Goal: Task Accomplishment & Management: Complete application form

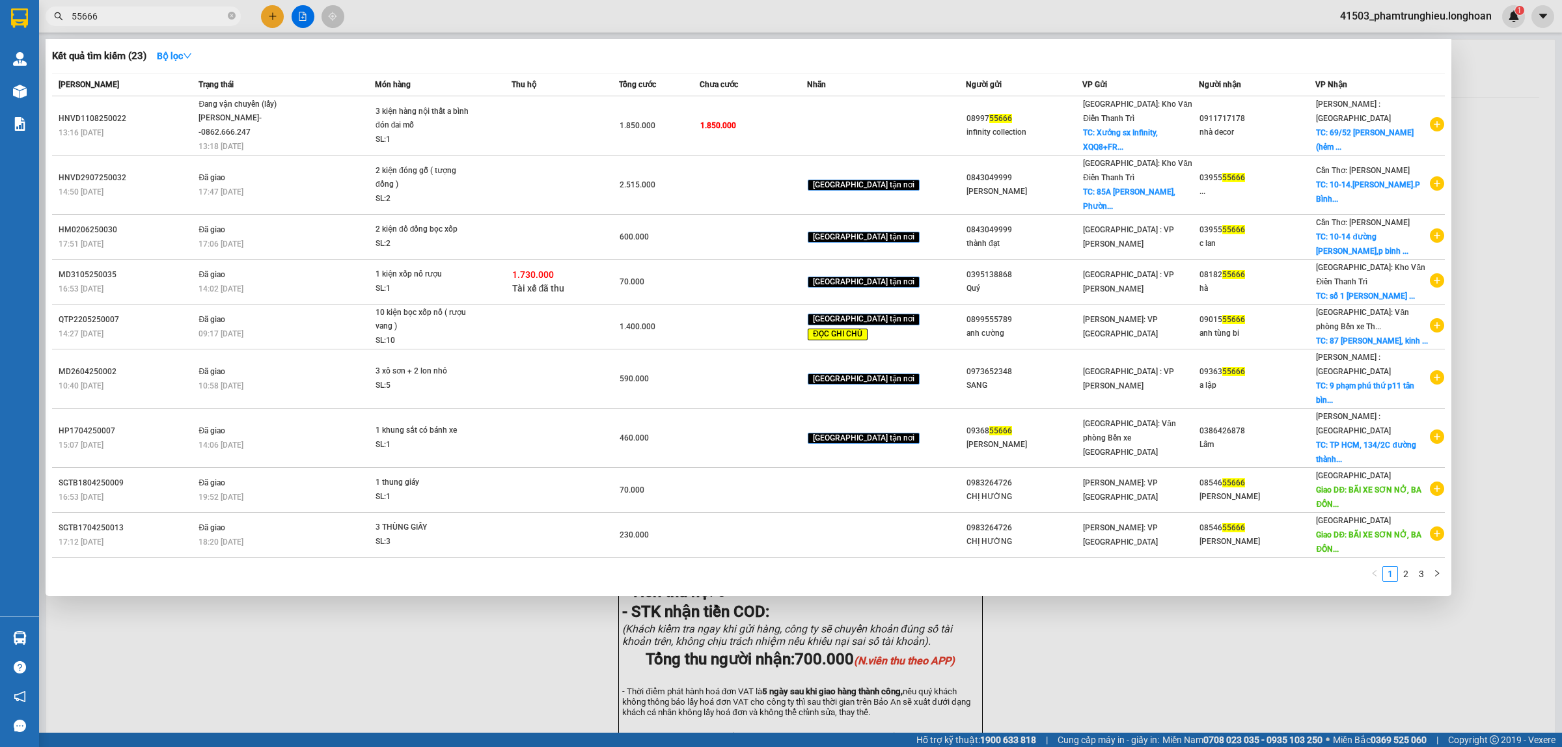
click at [163, 11] on input "55666" at bounding box center [149, 16] width 154 height 14
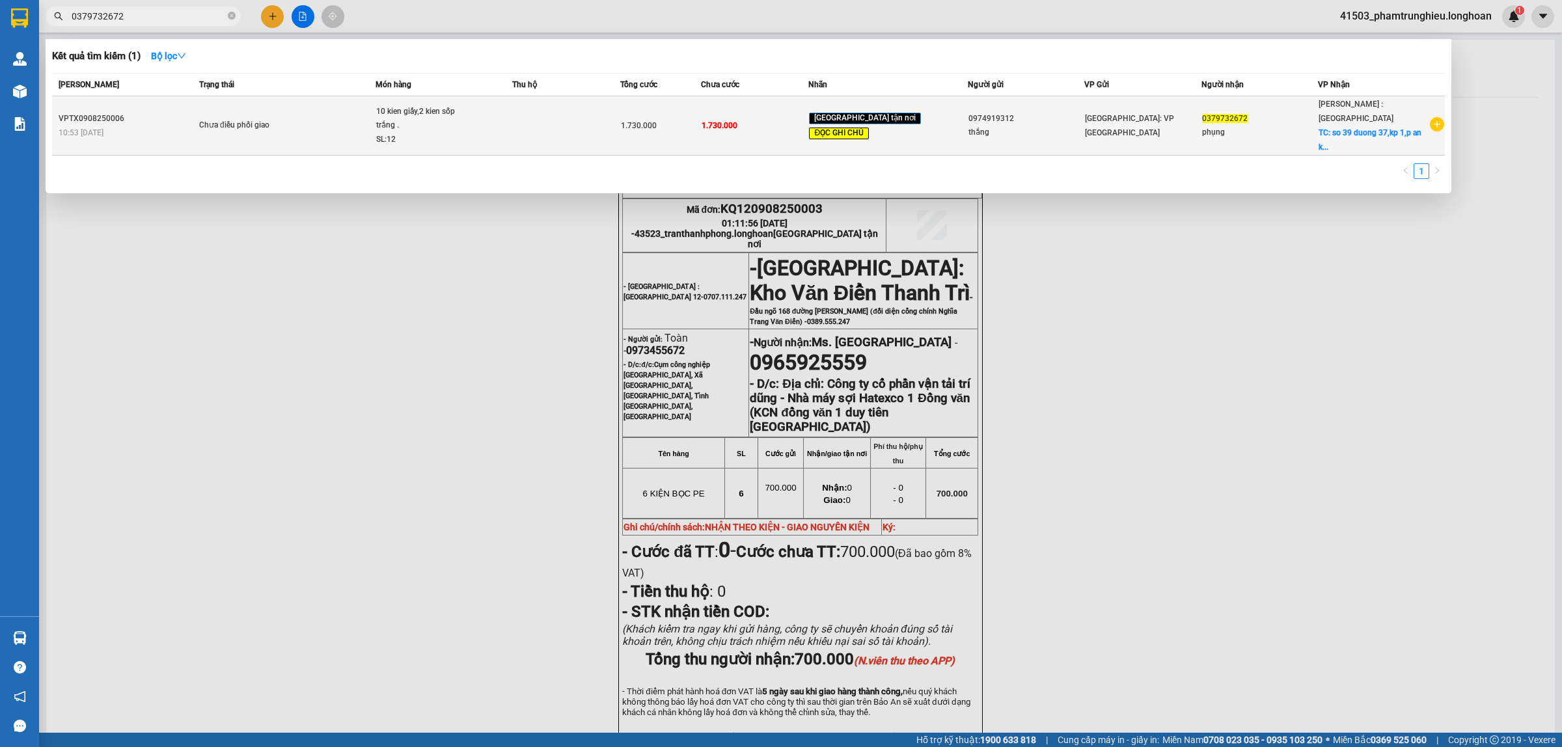
type input "0379732672"
click at [312, 118] on span "Chưa điều phối giao" at bounding box center [287, 125] width 176 height 14
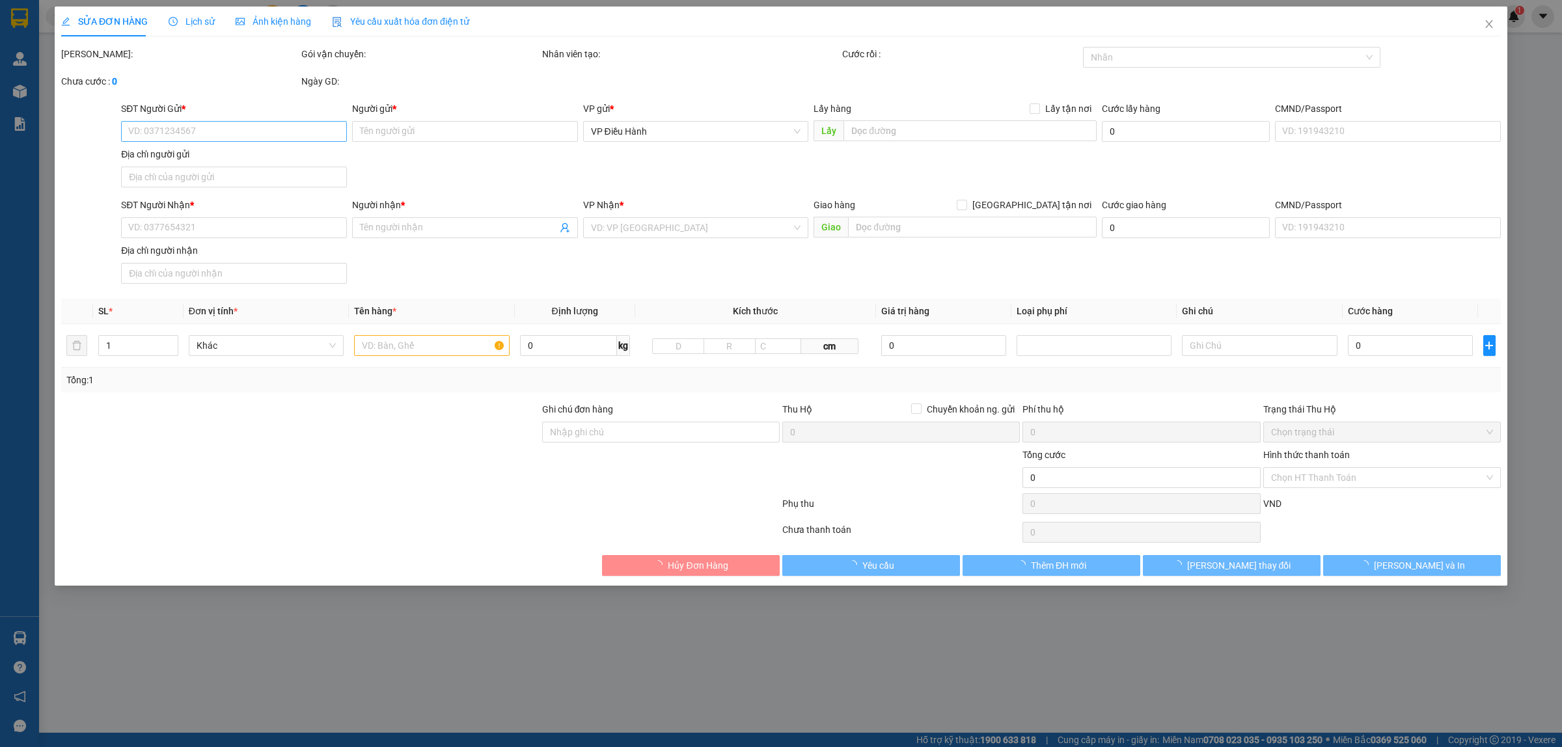
type input "0974919312"
type input "thắng"
type input "0379732672"
type input "phụng"
checkbox input "true"
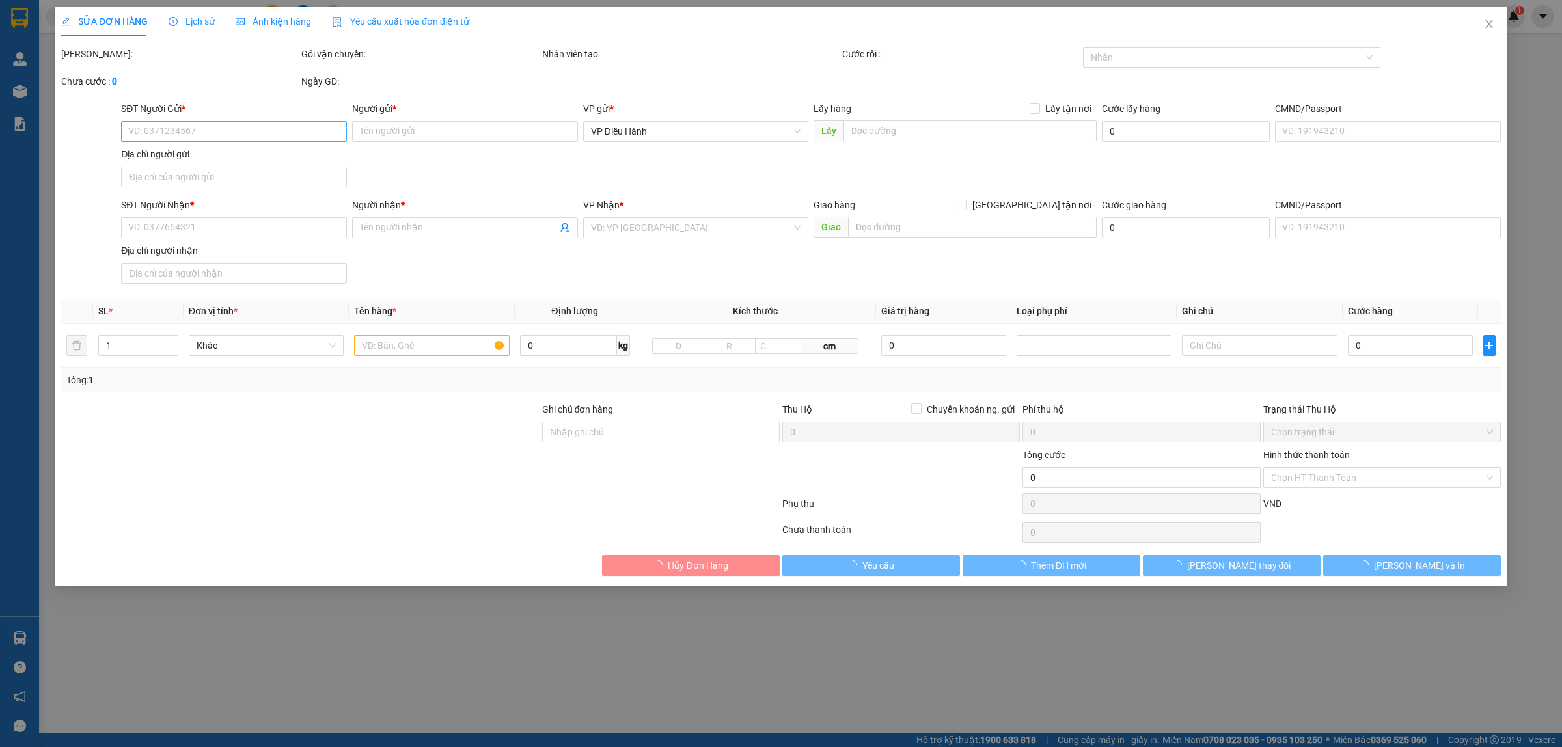
type input "so 39 duong 37,kp 1,p an khánh,tp thủ đức hcm"
type input "nhẹ tay tivi ko vỡ .hư vỡ ko đền đã báo ng gui,giao giờ hành chính cho khách"
type input "1.730.000"
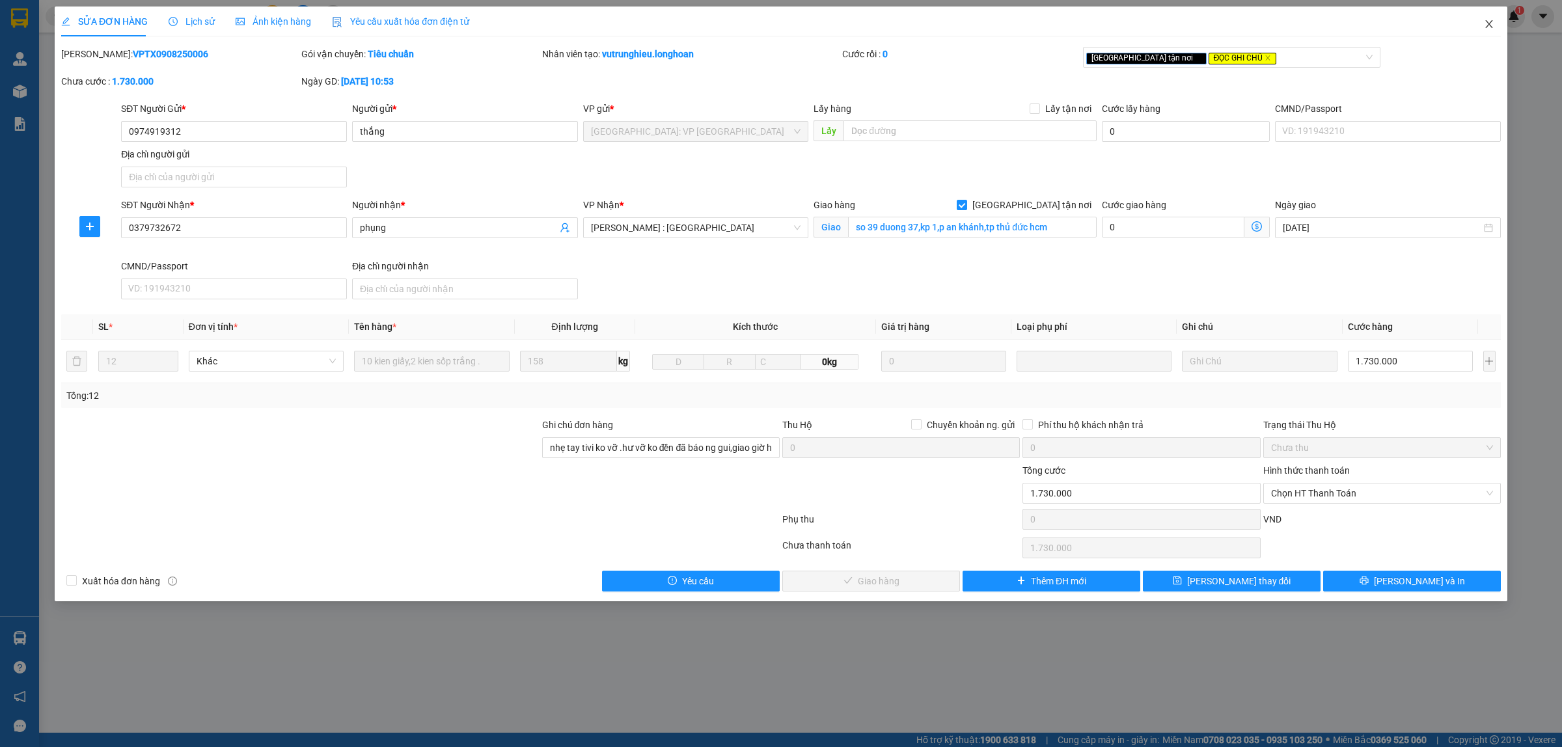
click at [1493, 27] on span "Close" at bounding box center [1489, 25] width 36 height 36
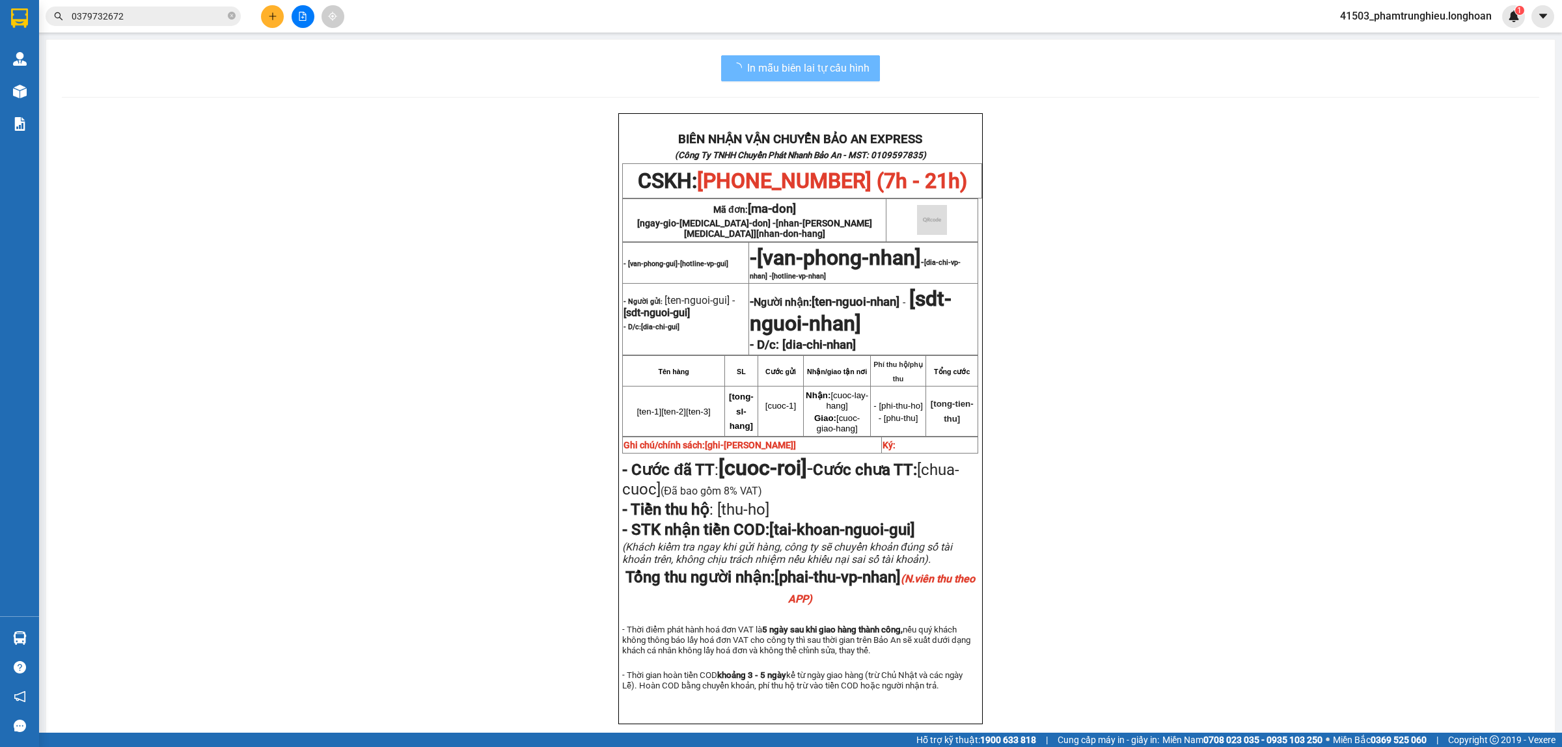
click at [152, 21] on input "0379732672" at bounding box center [149, 16] width 154 height 14
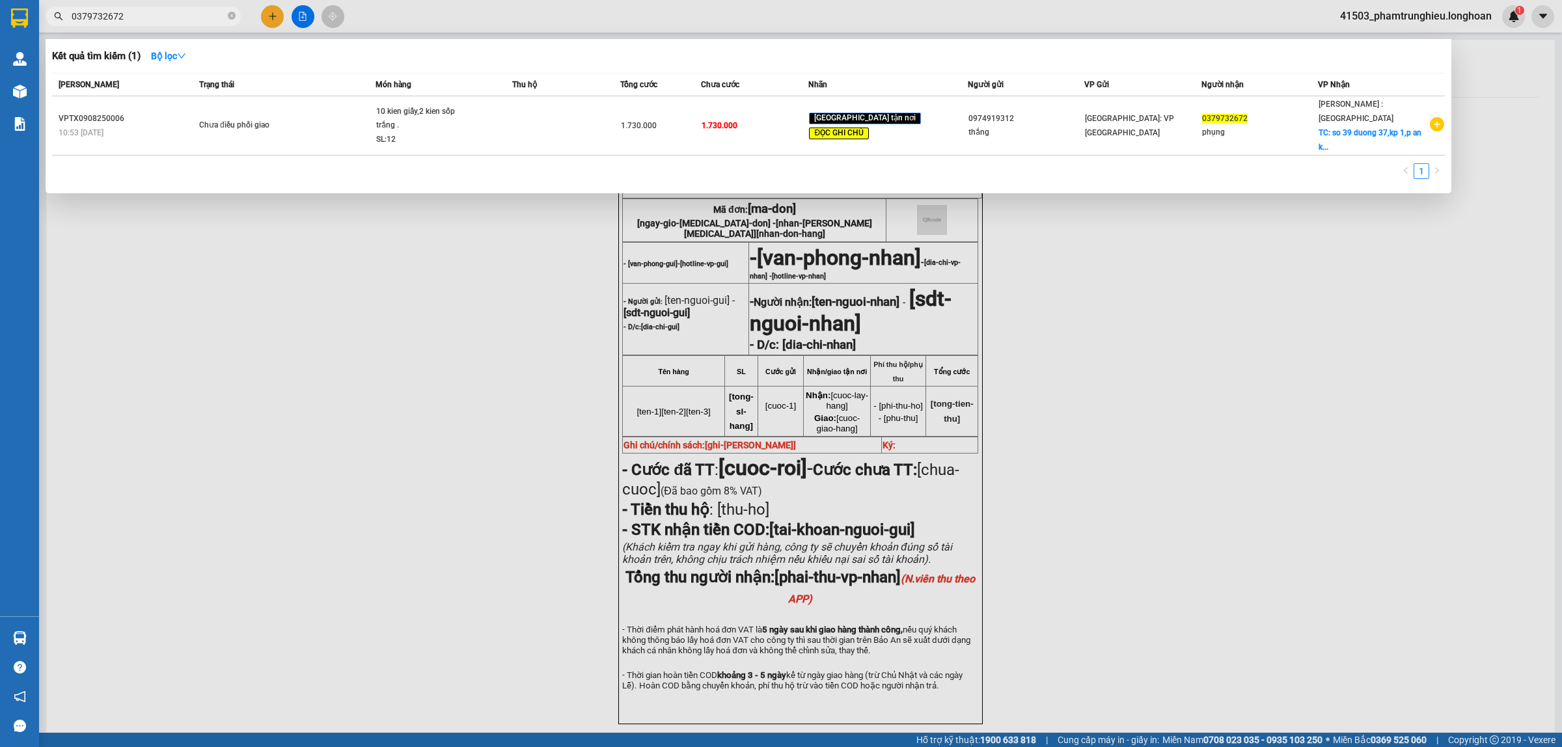
click at [152, 21] on input "0379732672" at bounding box center [149, 16] width 154 height 14
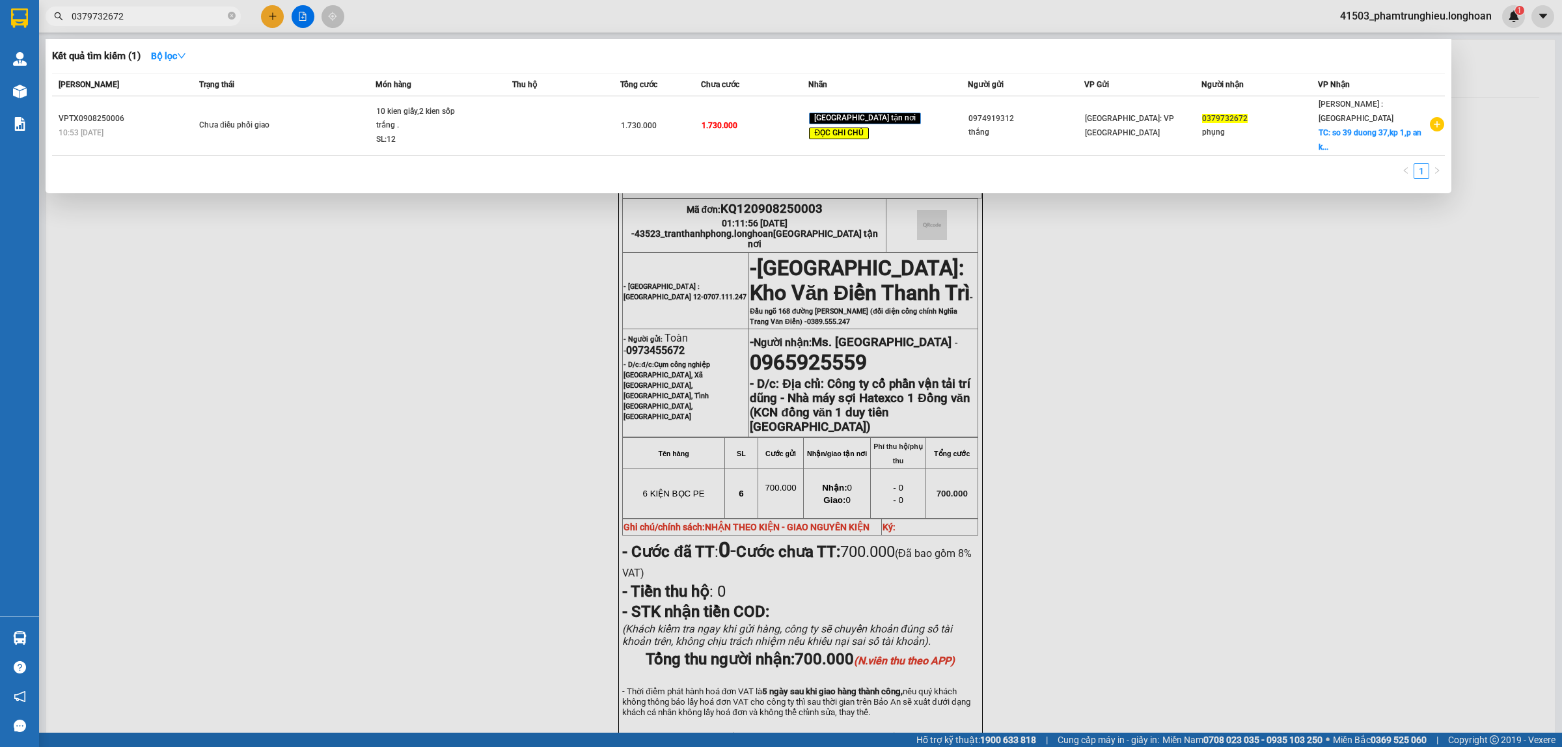
paste input "977333128"
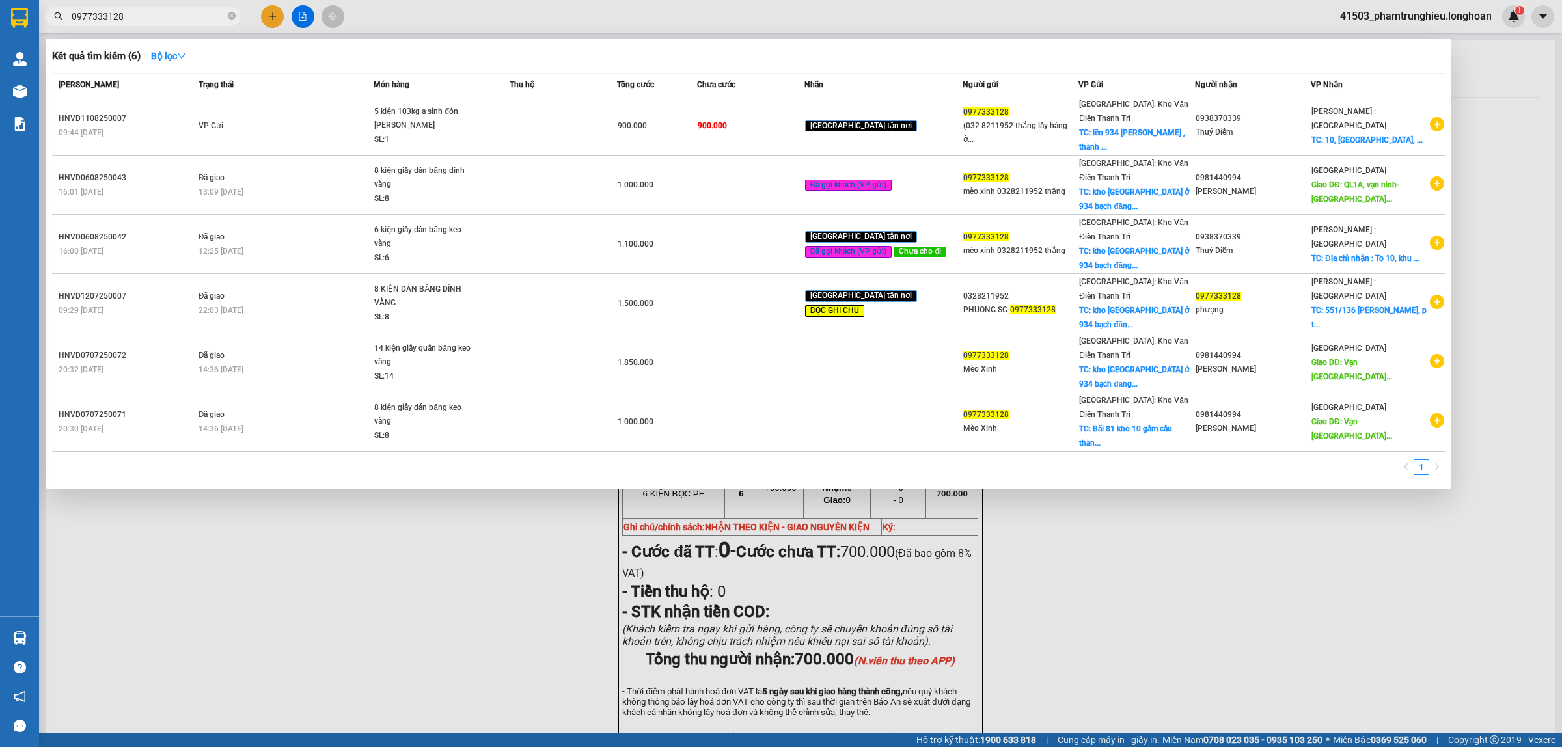
click at [138, 12] on input "0977333128" at bounding box center [149, 16] width 154 height 14
paste input "88836973"
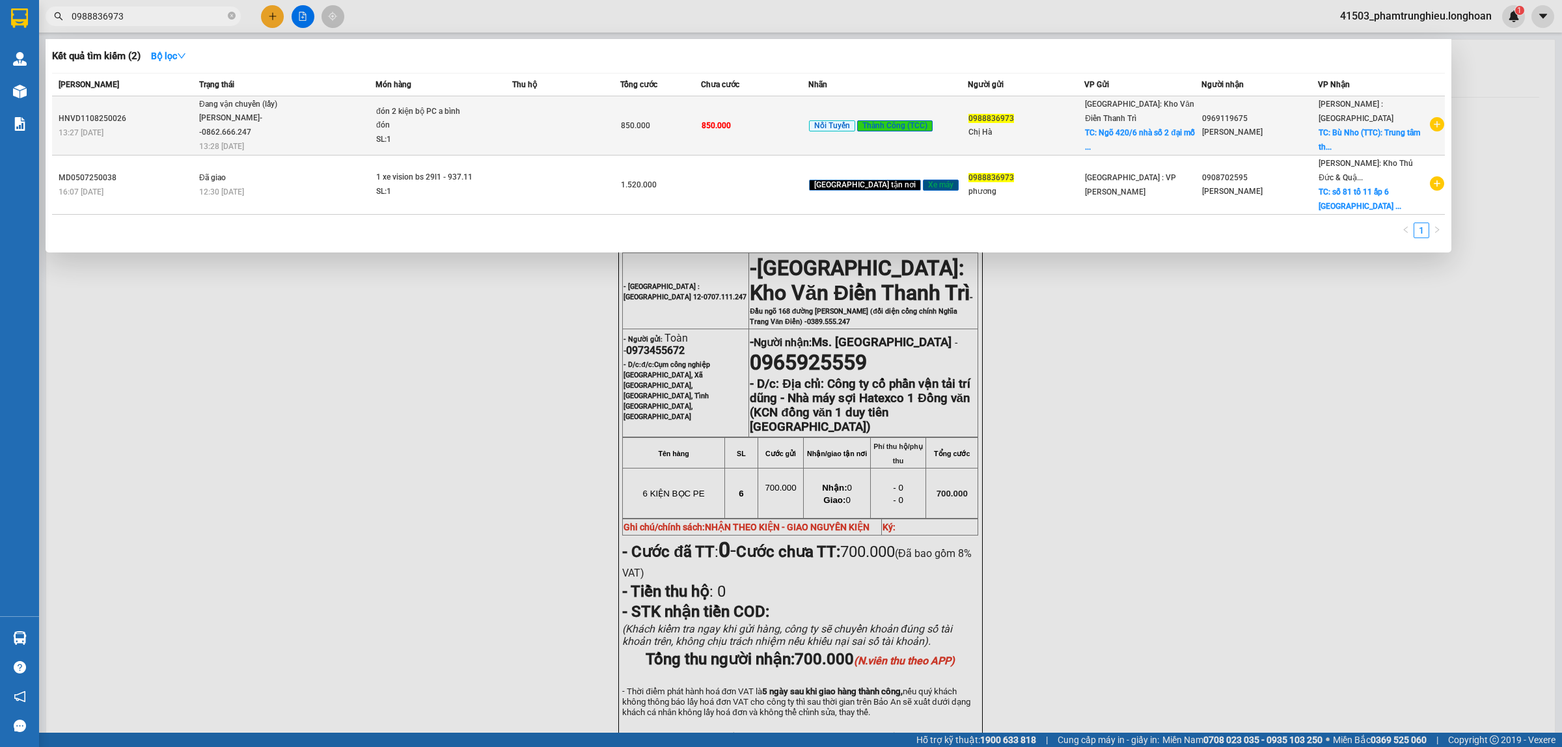
click at [283, 117] on div "[PERSON_NAME]--0862.666.247" at bounding box center [248, 125] width 98 height 28
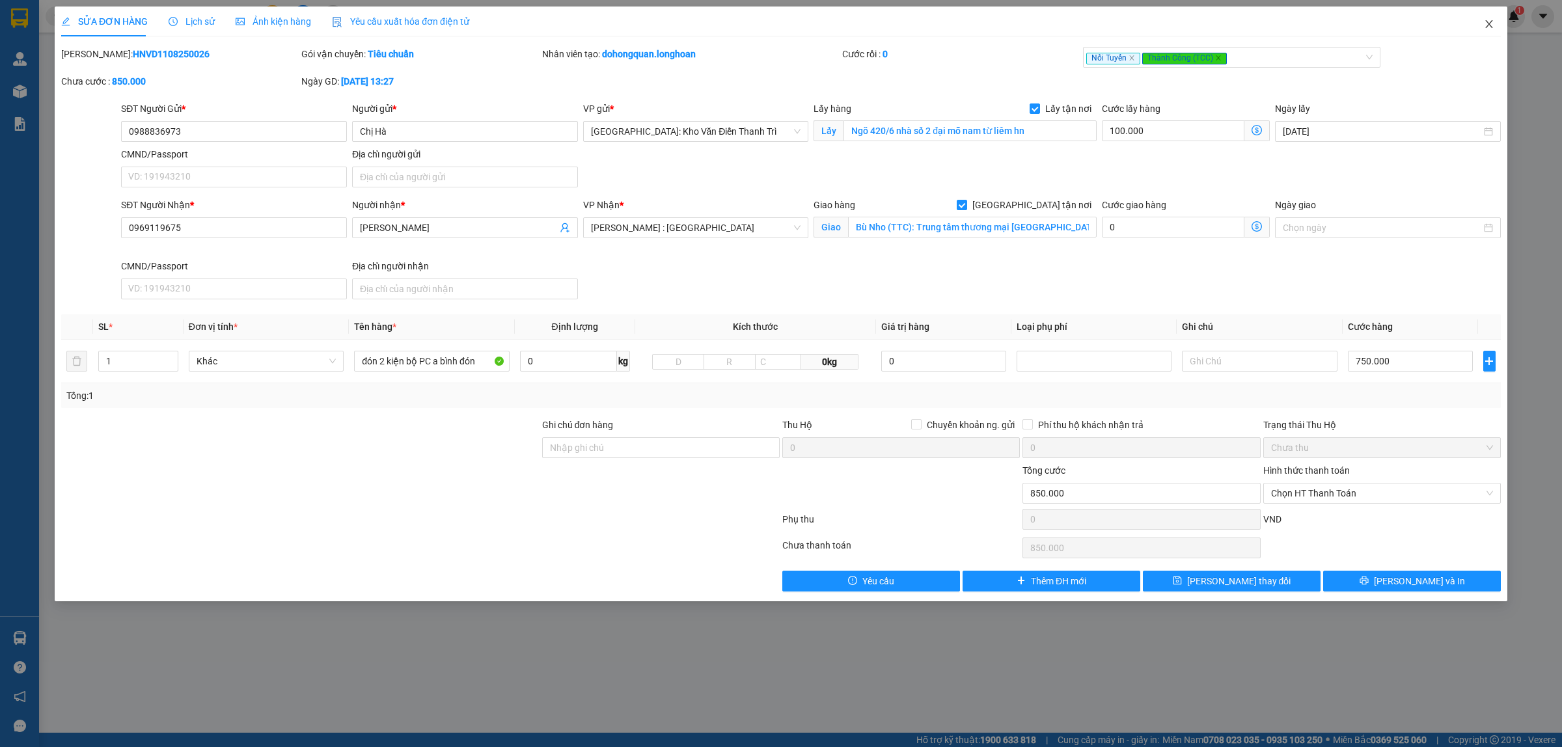
click at [1480, 21] on span "Close" at bounding box center [1489, 25] width 36 height 36
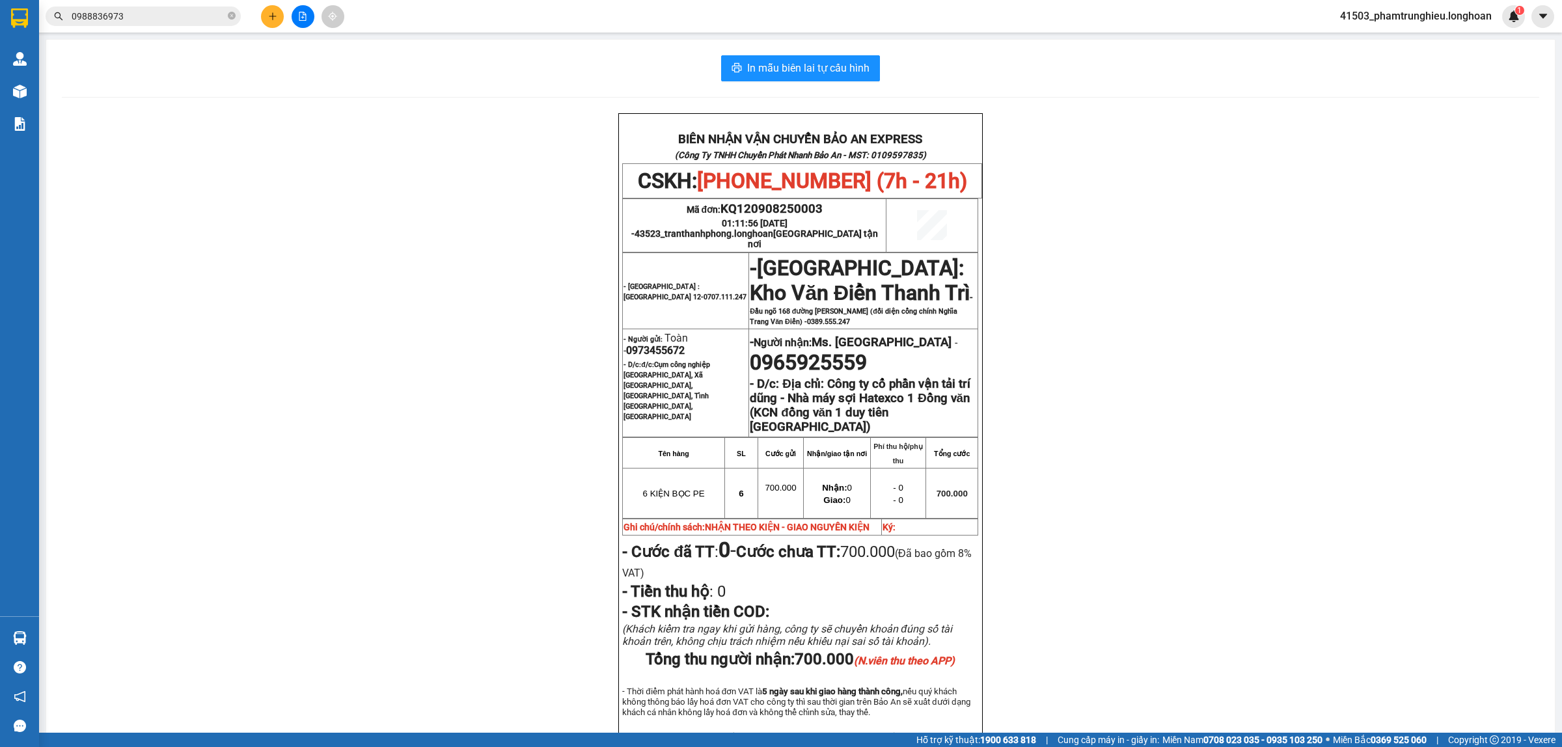
click at [141, 14] on input "0988836973" at bounding box center [149, 16] width 154 height 14
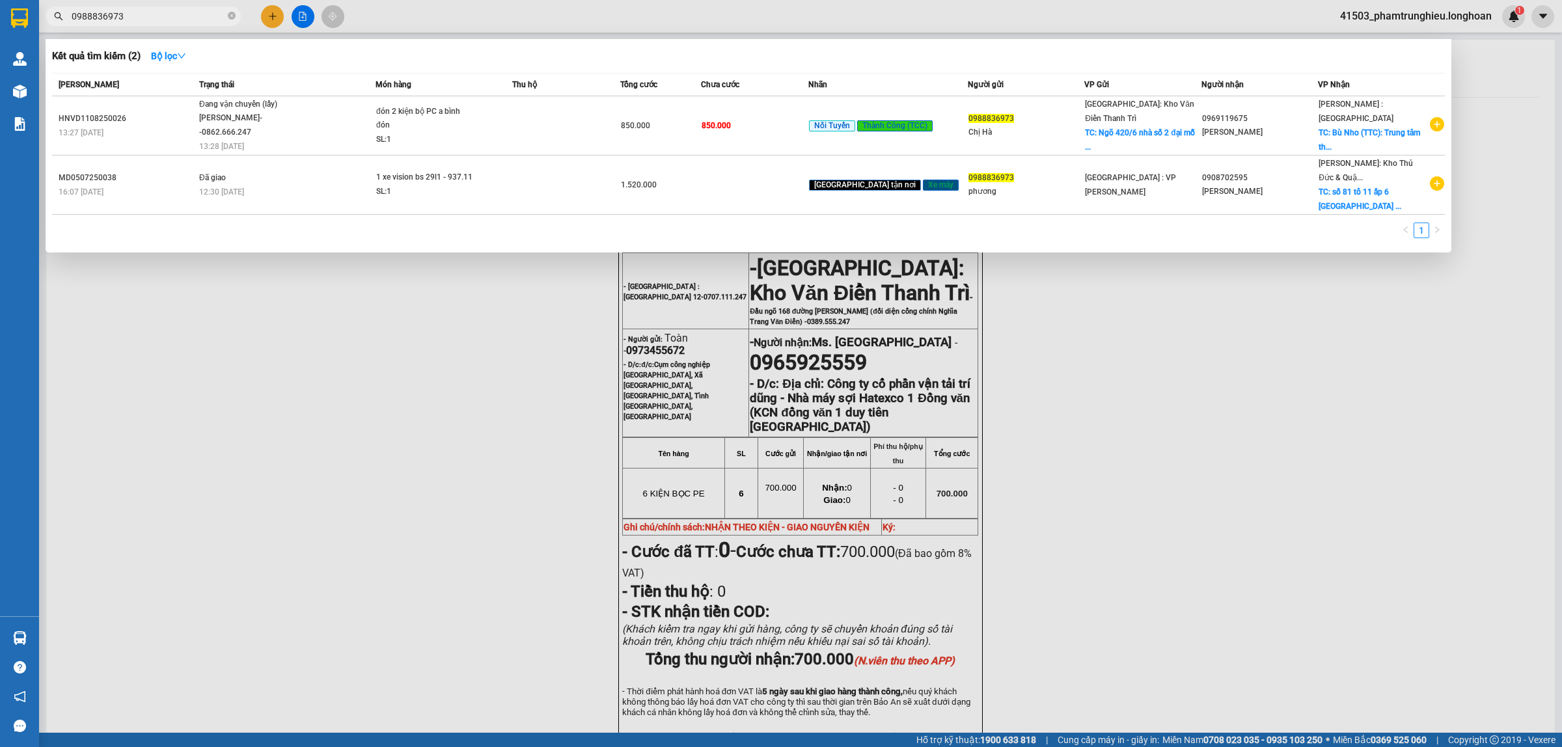
click at [141, 14] on input "0988836973" at bounding box center [149, 16] width 154 height 14
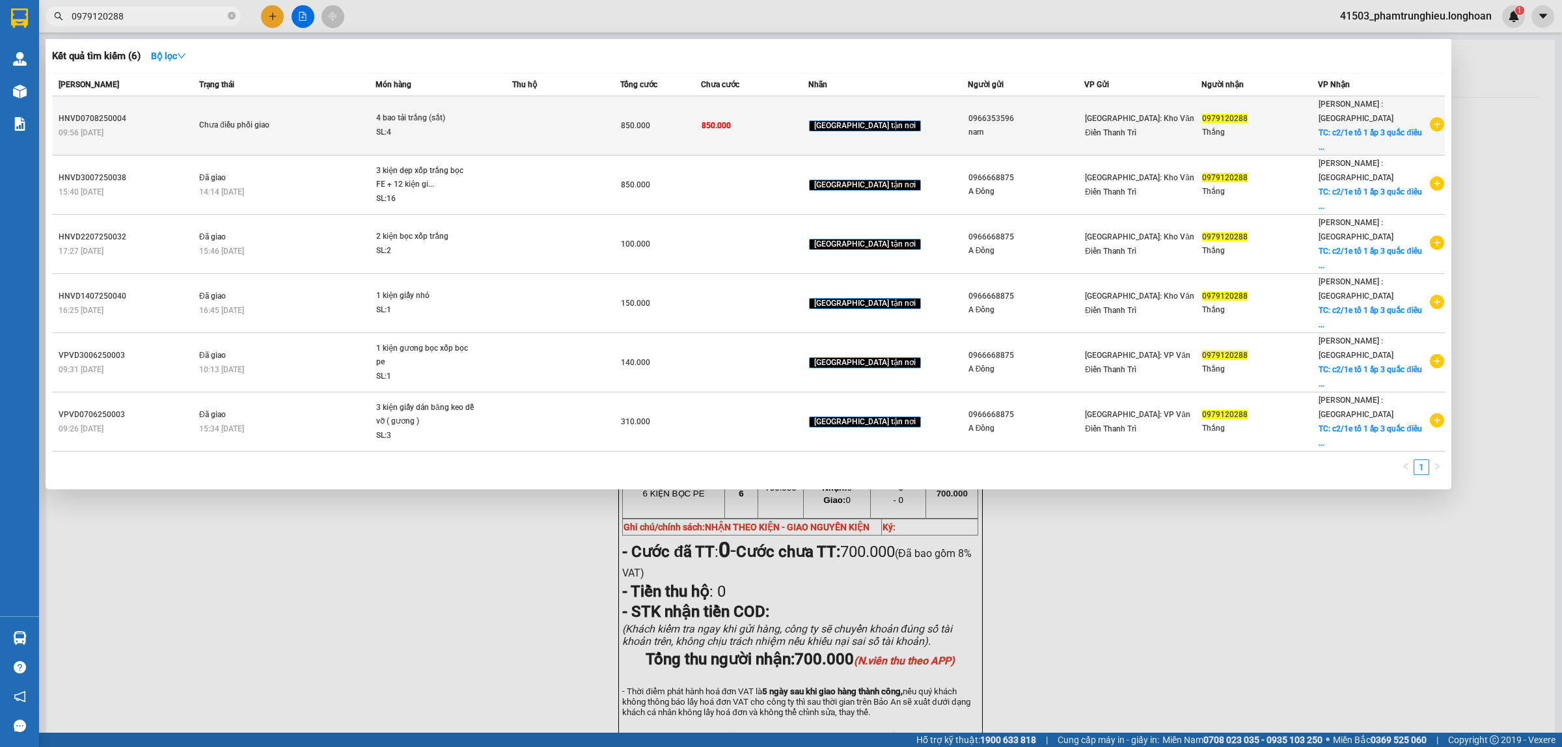
type input "0979120288"
click at [342, 118] on span "Chưa điều phối giao" at bounding box center [287, 125] width 176 height 14
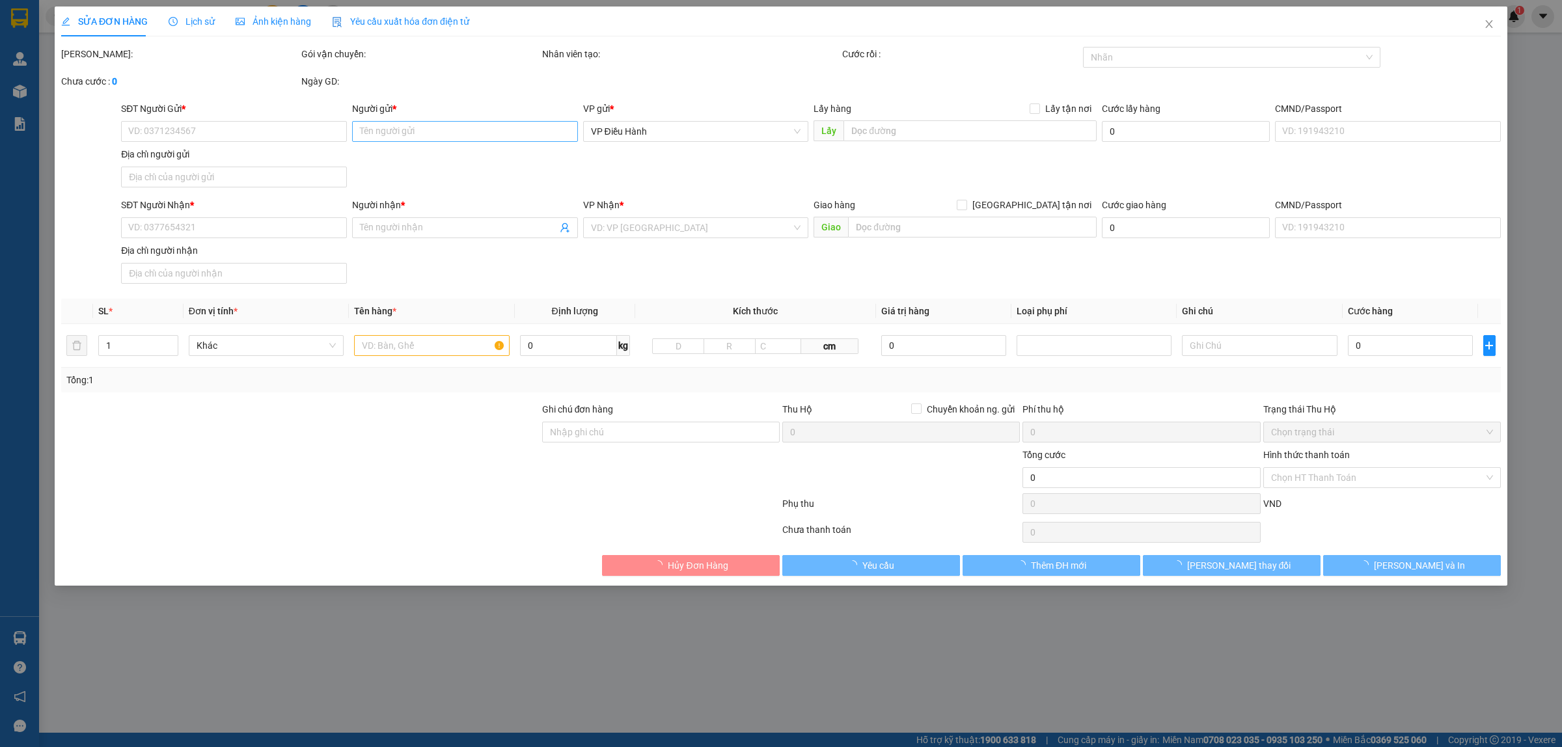
type input "0966353596"
type input "nam"
type input "0979120288"
type input "Thắng"
checkbox input "true"
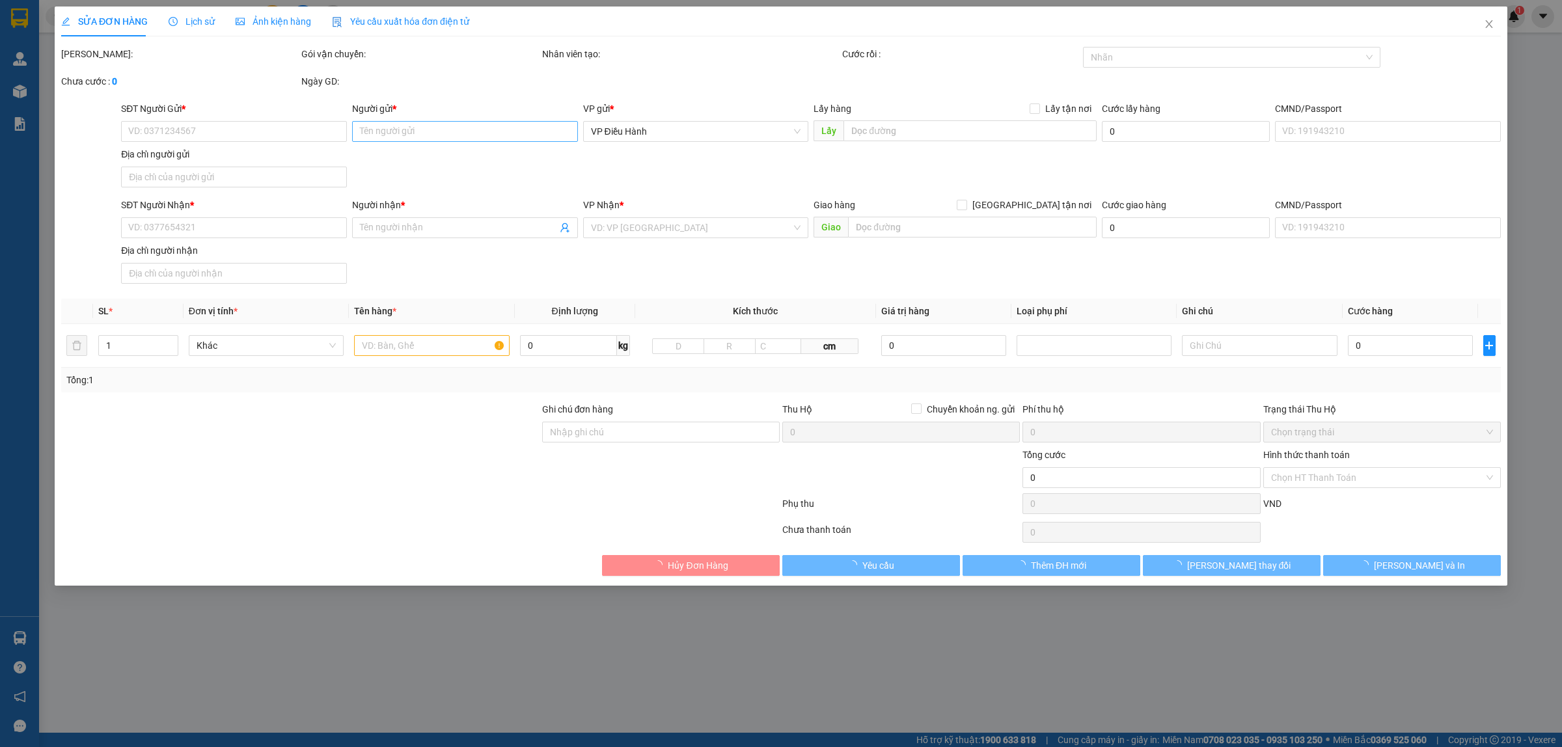
type input "c2/1e tổ 1 ấp 3 quắc điêu [GEOGRAPHIC_DATA] a bình chánh hcm"
type input "hàng giao nguyên kiện, hư vỡ ko đền"
type input "850.000"
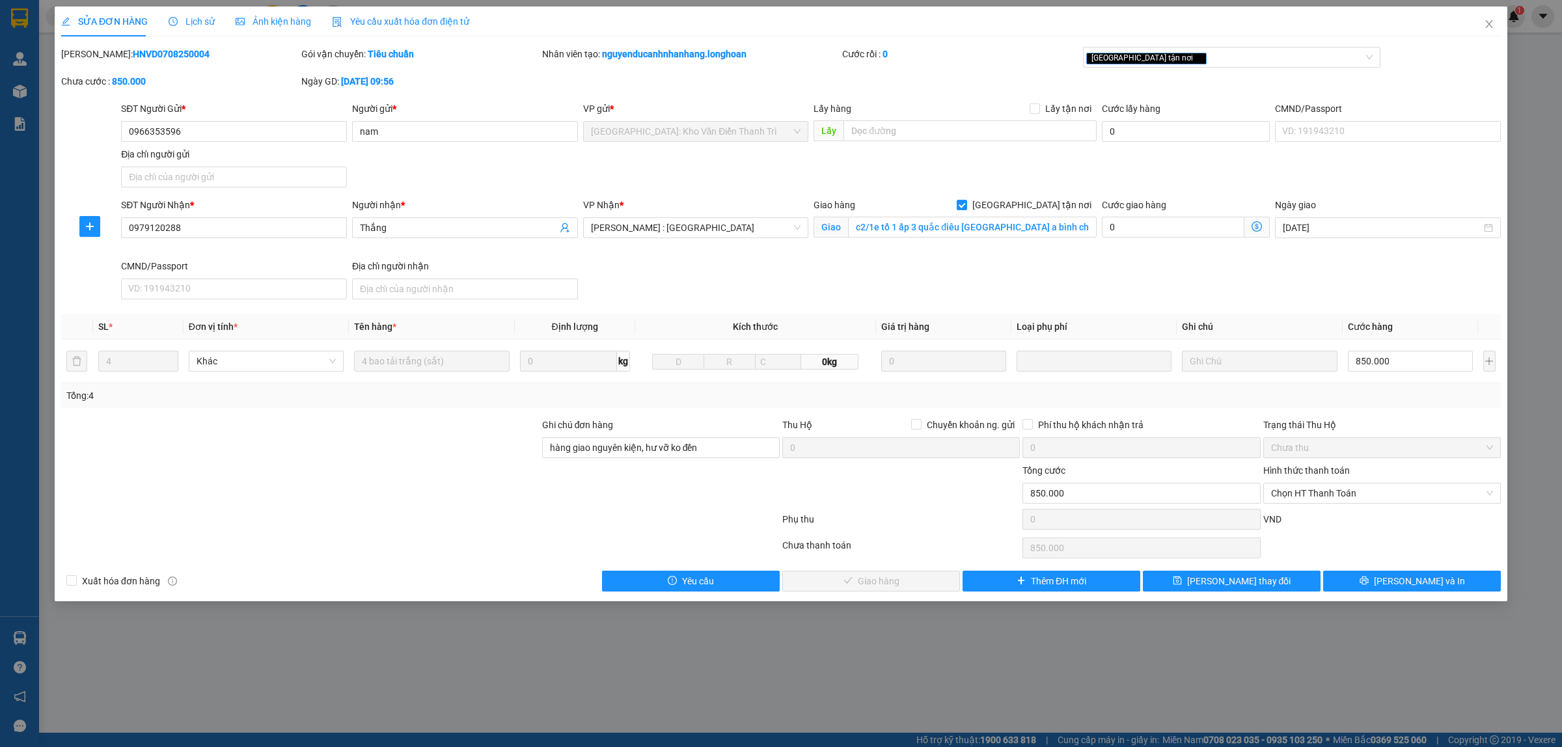
click at [205, 20] on span "Lịch sử" at bounding box center [192, 21] width 46 height 10
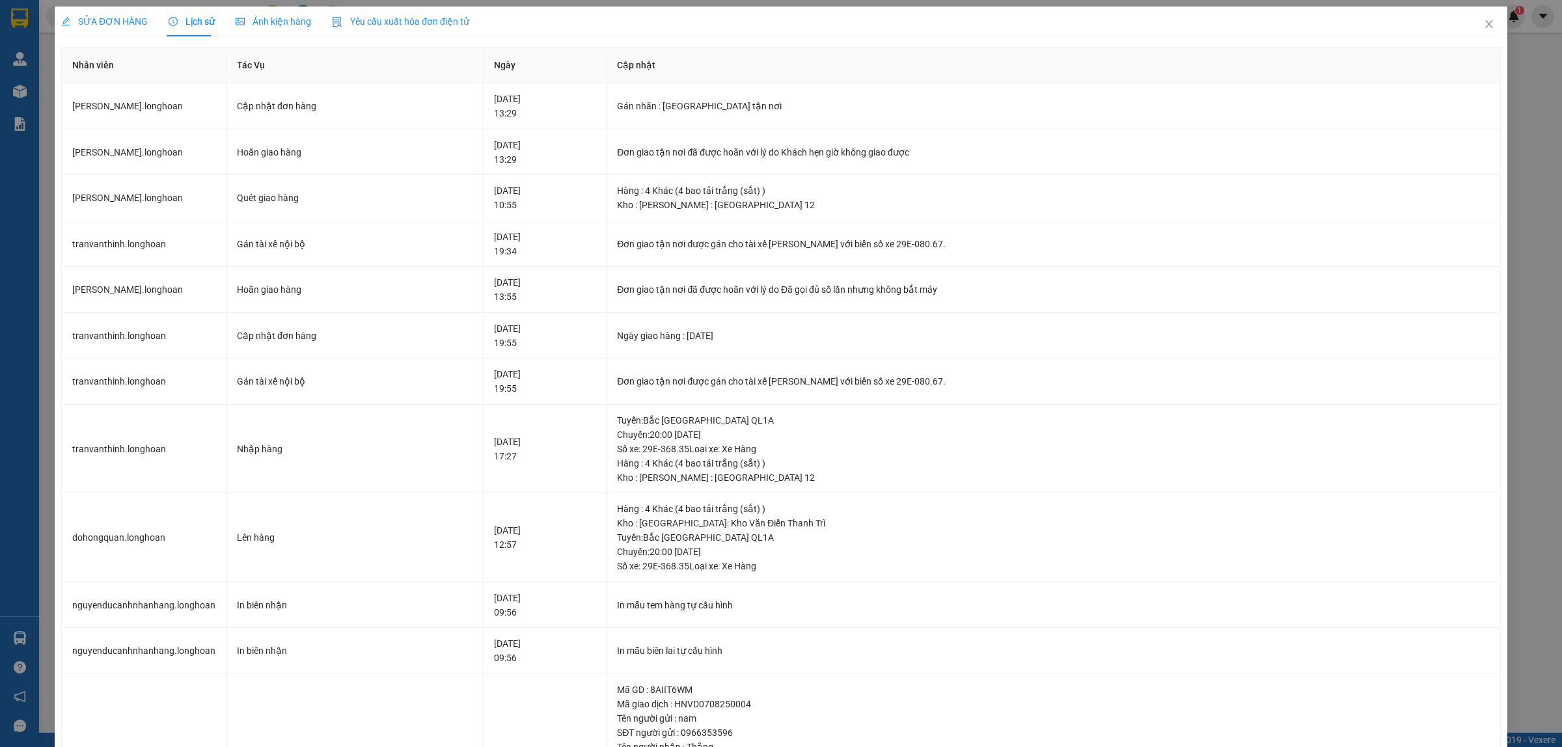
click at [115, 18] on span "SỬA ĐƠN HÀNG" at bounding box center [104, 21] width 87 height 10
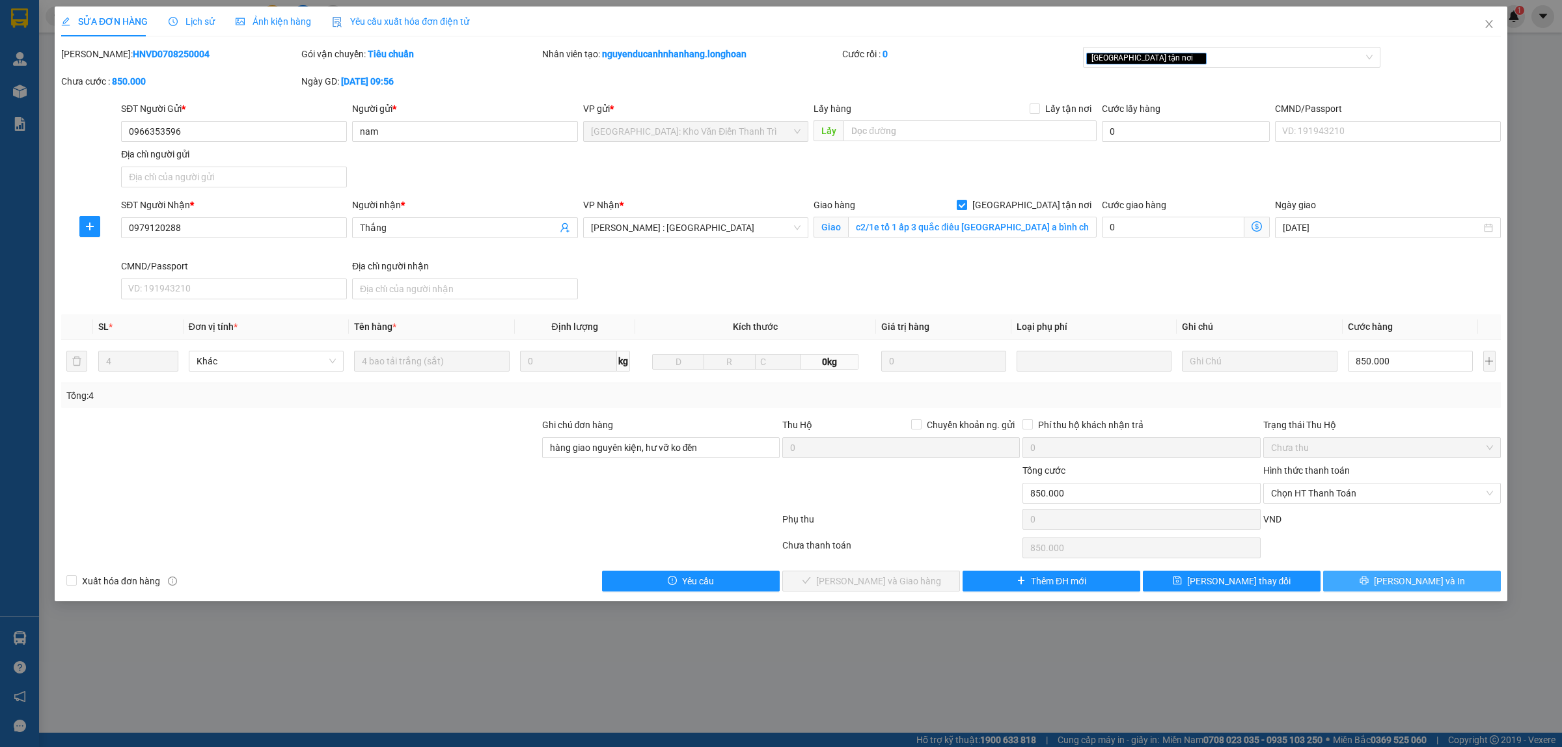
click at [1406, 580] on span "[PERSON_NAME] và In" at bounding box center [1419, 581] width 91 height 14
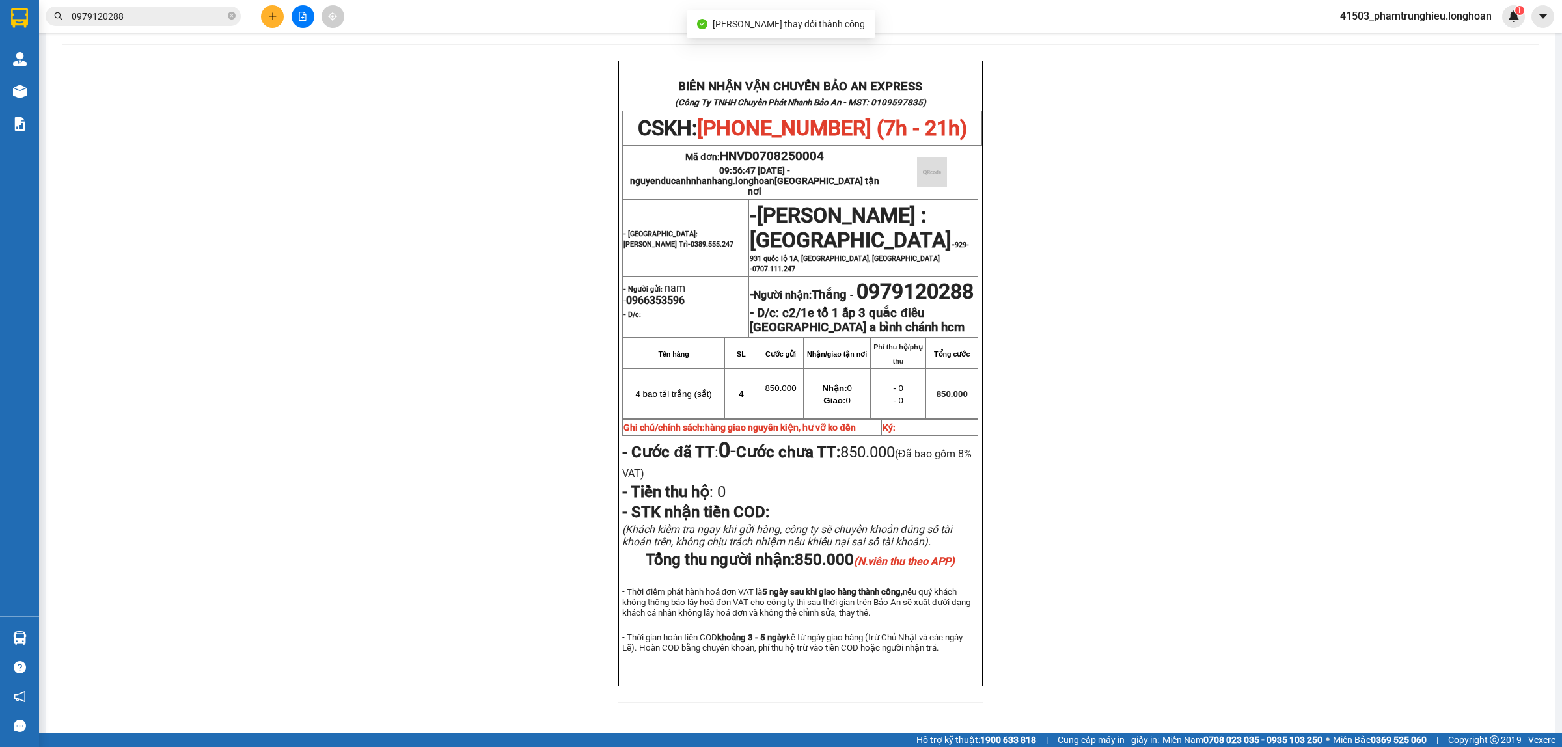
scroll to position [81, 0]
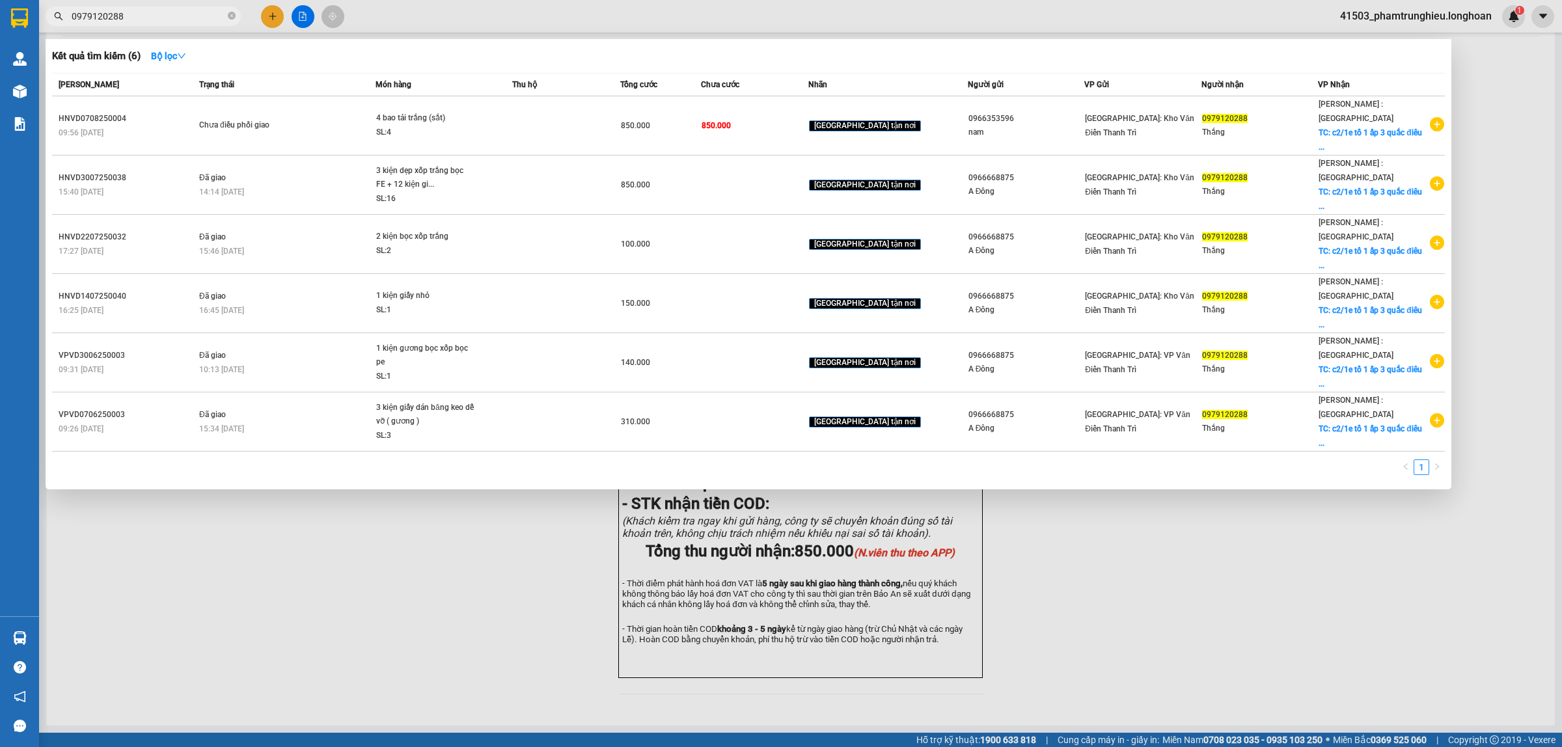
click at [159, 23] on input "0979120288" at bounding box center [149, 16] width 154 height 14
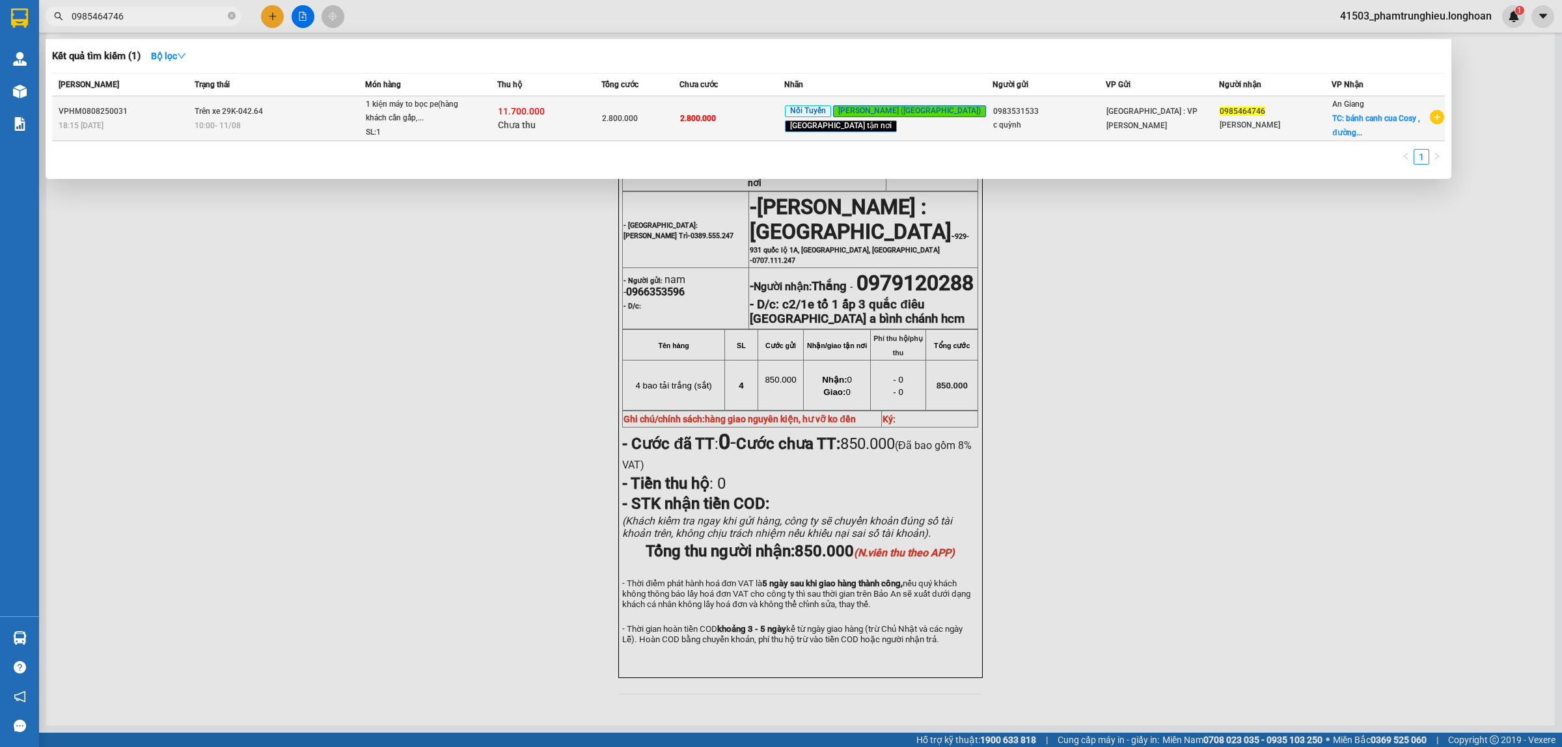
type input "0985464746"
click at [319, 115] on td "Trên xe 29K-042.64 10:00 [DATE]" at bounding box center [278, 118] width 174 height 45
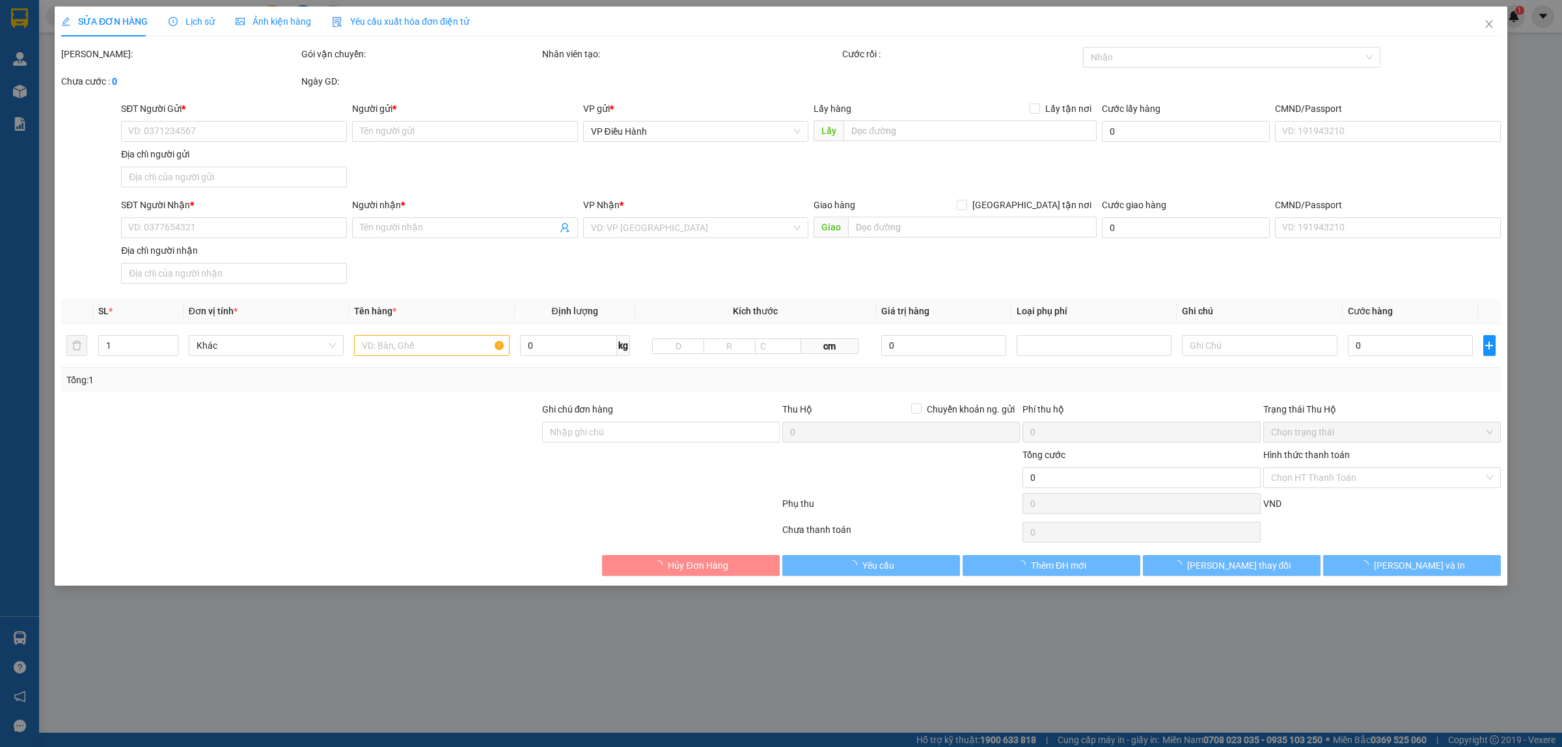
type input "0983531533"
type input "c quỳnh"
type input "0985464746"
type input "[PERSON_NAME]"
checkbox input "true"
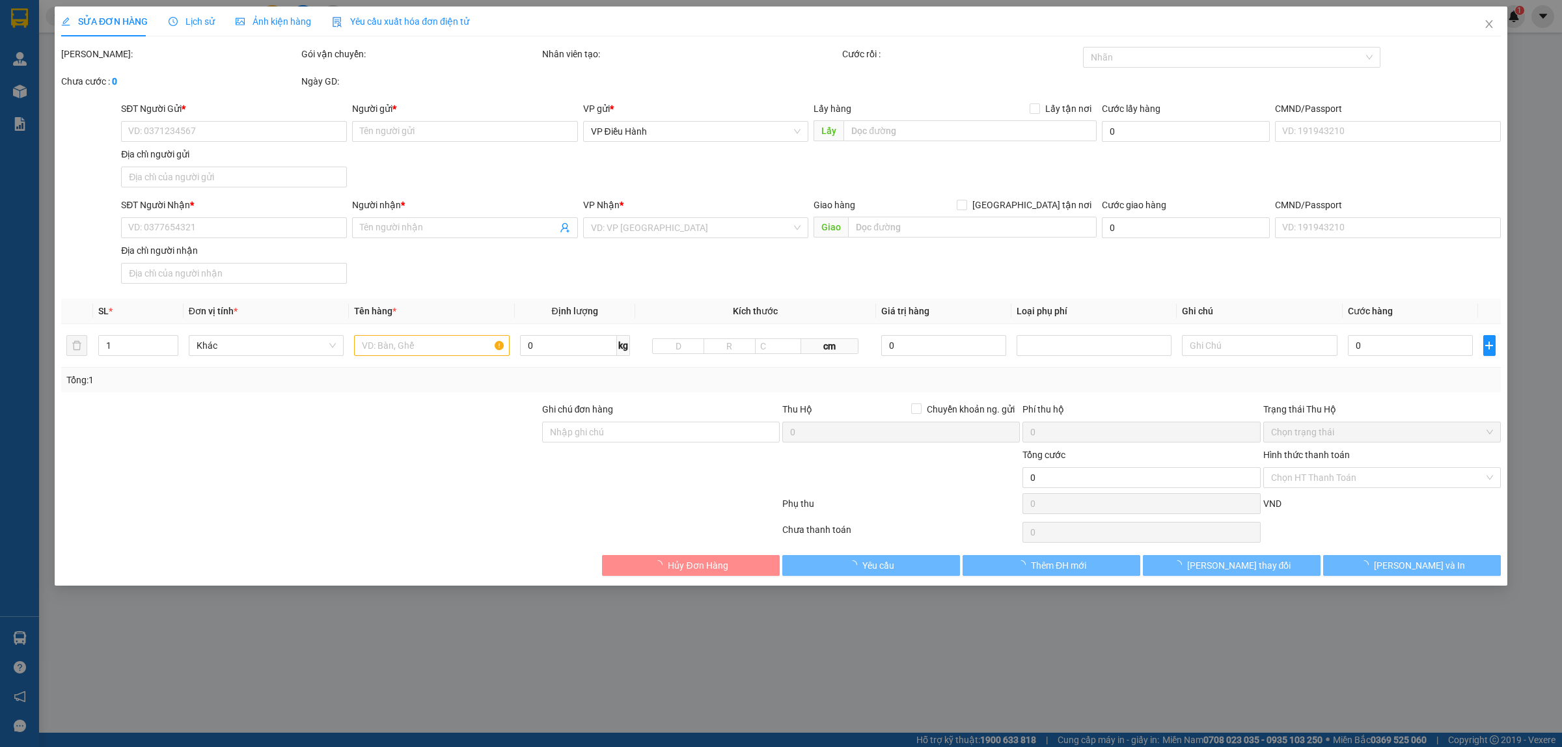
type input "bánh canh cua Cosy , đường tỉnh lộ 941, xã [GEOGRAPHIC_DATA] (xéo điện máy xanh…"
type input "nhận nguyên kiện,giao nguyên kiện,bể vỡ k đền"
type input "2.800.000"
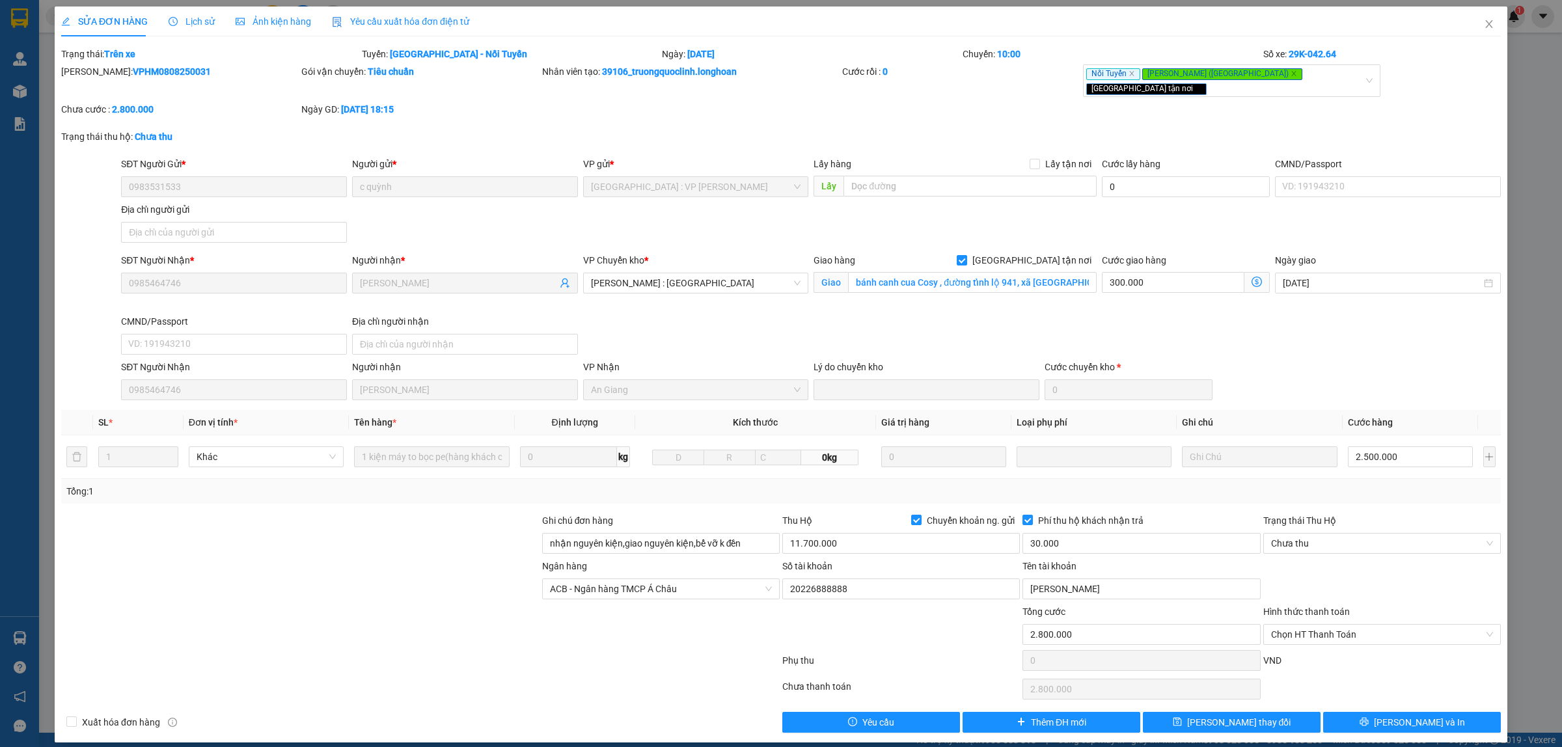
click at [182, 24] on span "Lịch sử" at bounding box center [192, 21] width 46 height 10
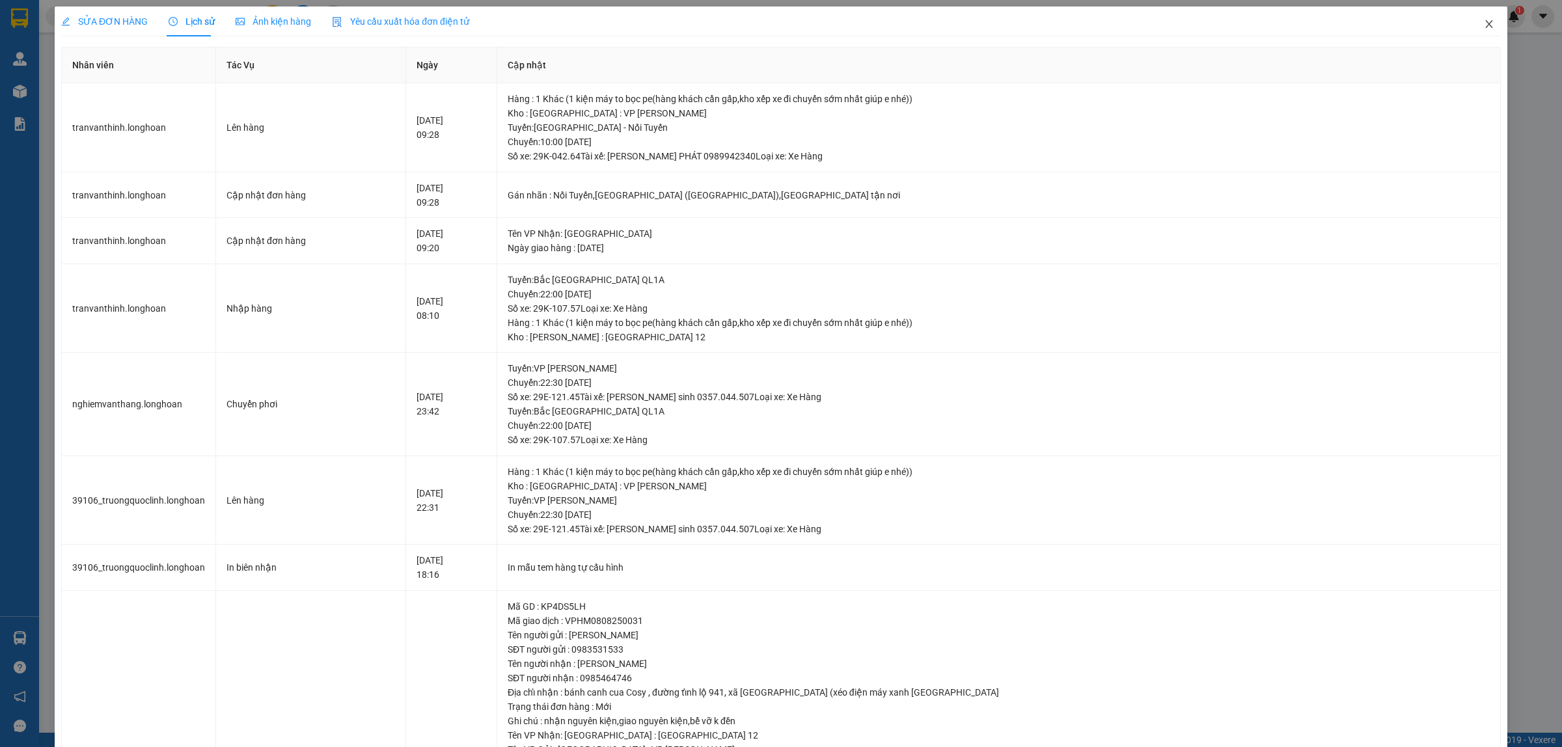
click at [1484, 20] on icon "close" at bounding box center [1489, 24] width 10 height 10
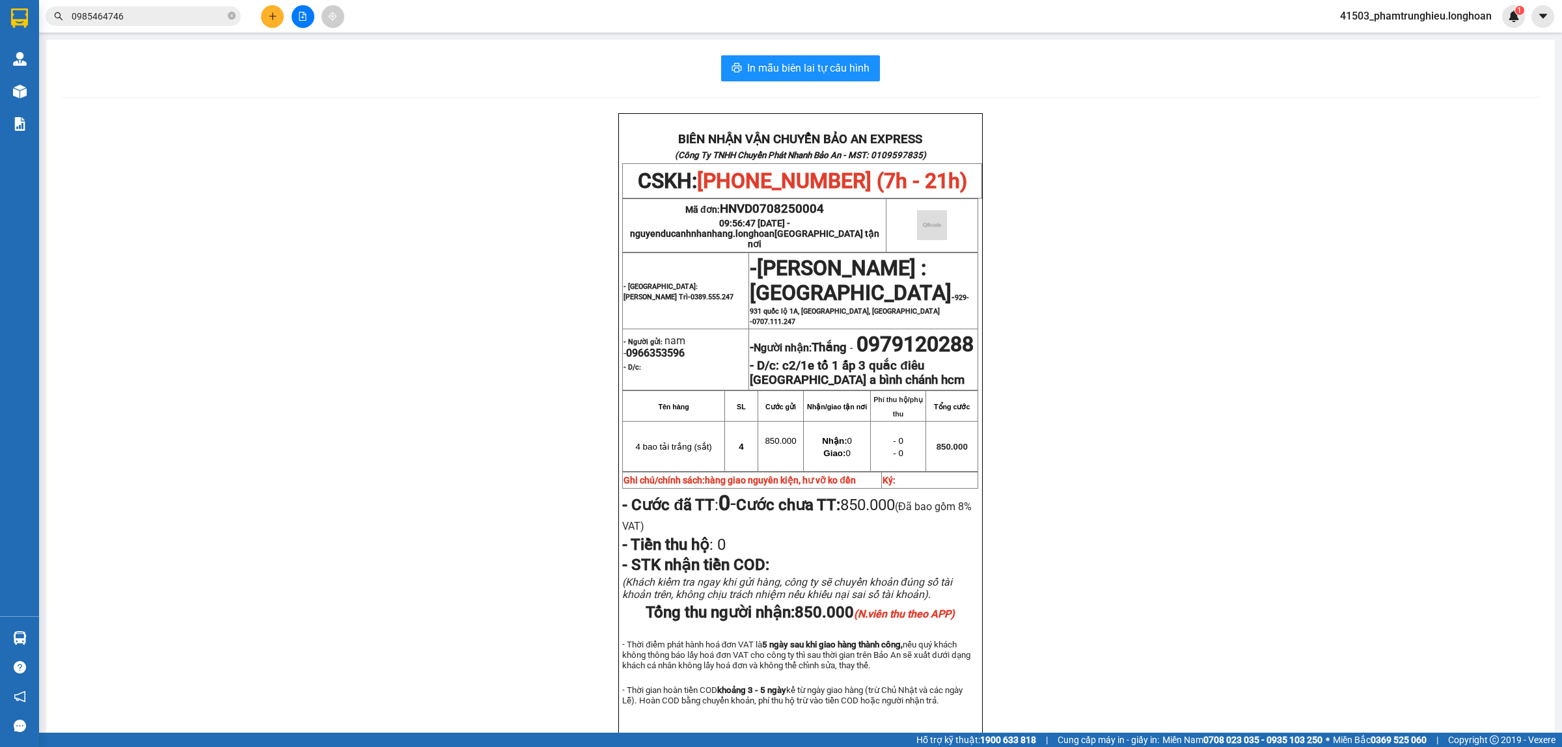
click at [144, 13] on input "0985464746" at bounding box center [149, 16] width 154 height 14
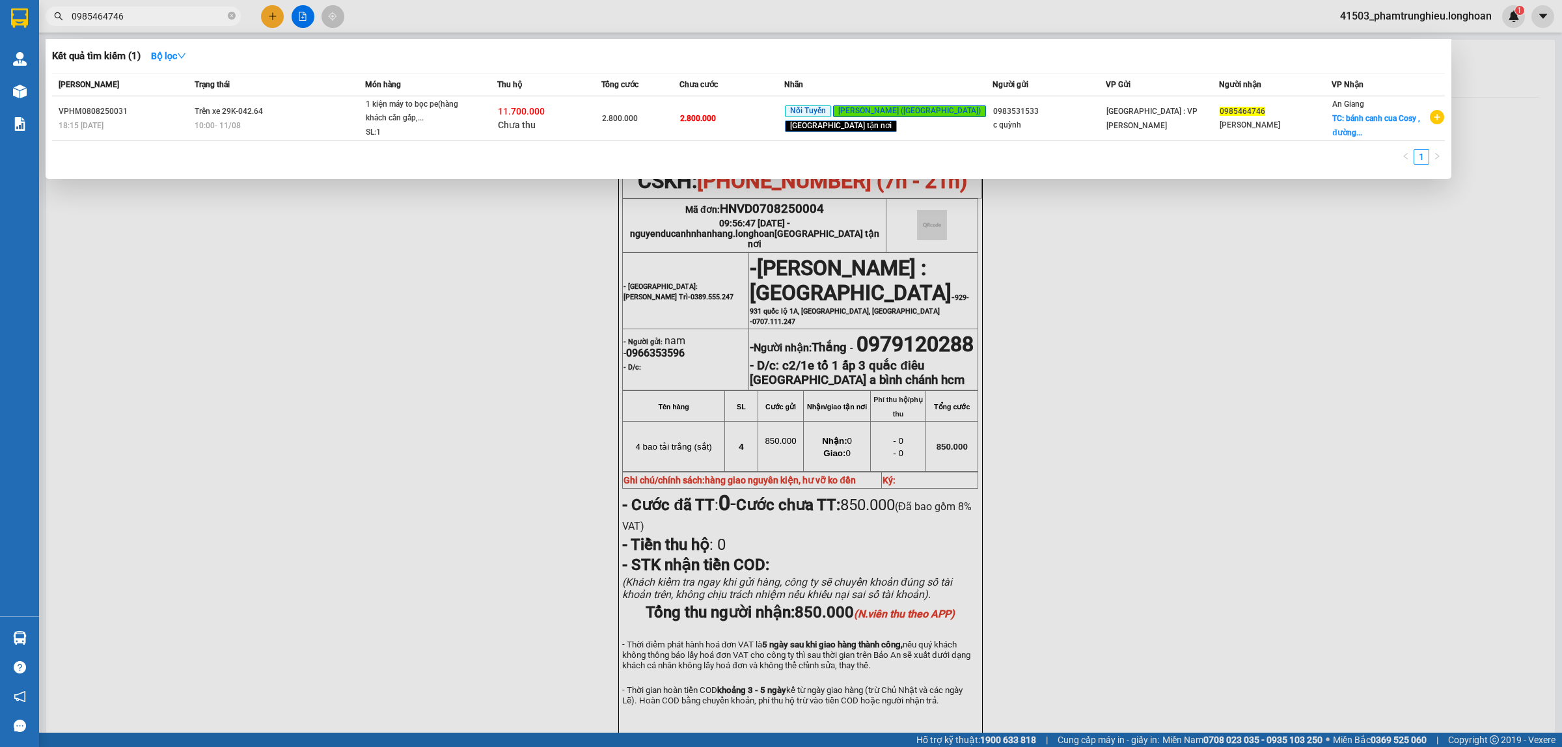
click at [144, 13] on input "0985464746" at bounding box center [149, 16] width 154 height 14
paste input "767981969"
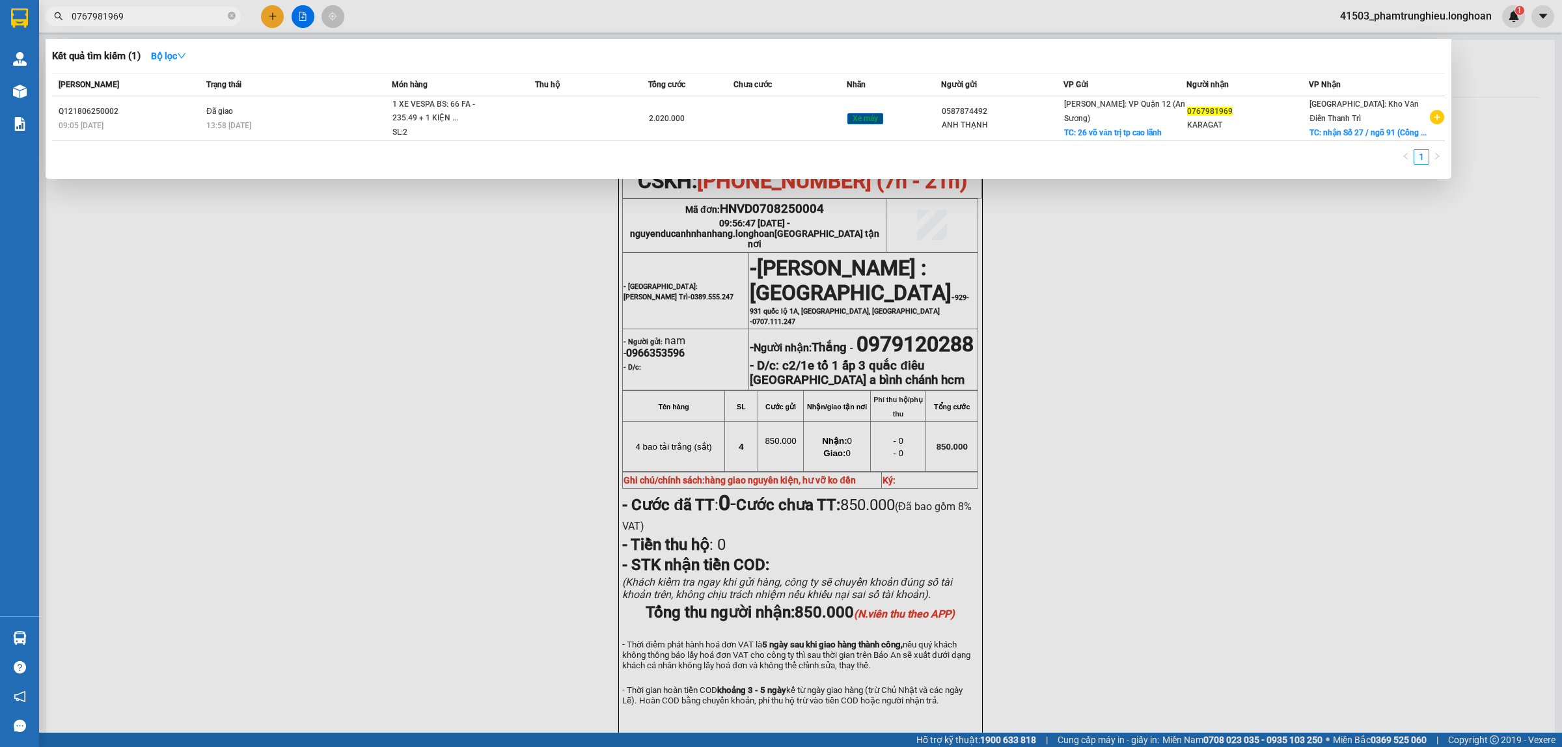
click at [159, 20] on input "0767981969" at bounding box center [149, 16] width 154 height 14
click at [156, 20] on input "0767981969" at bounding box center [149, 16] width 154 height 14
paste input "38 3480348"
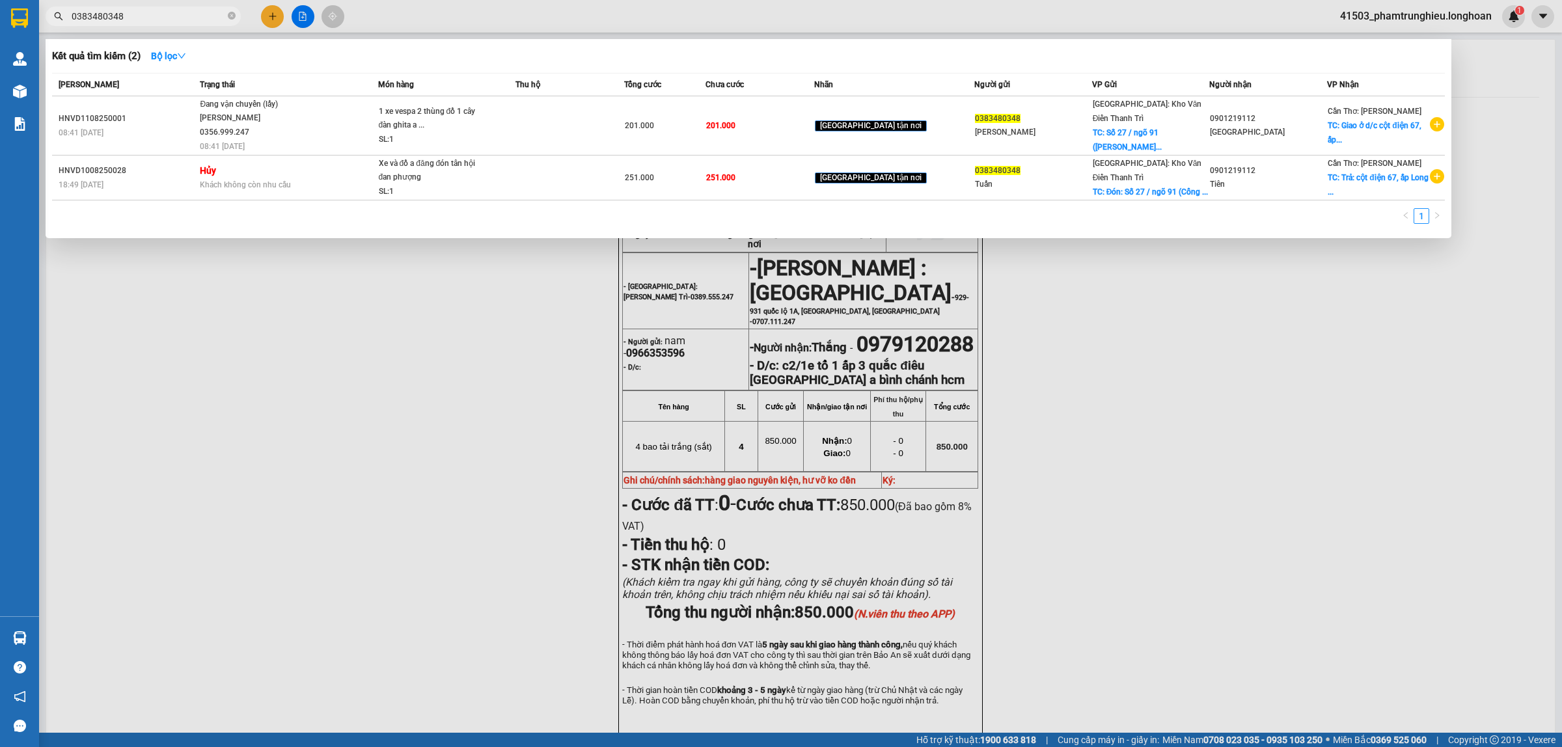
click at [128, 16] on input "0383480348" at bounding box center [149, 16] width 154 height 14
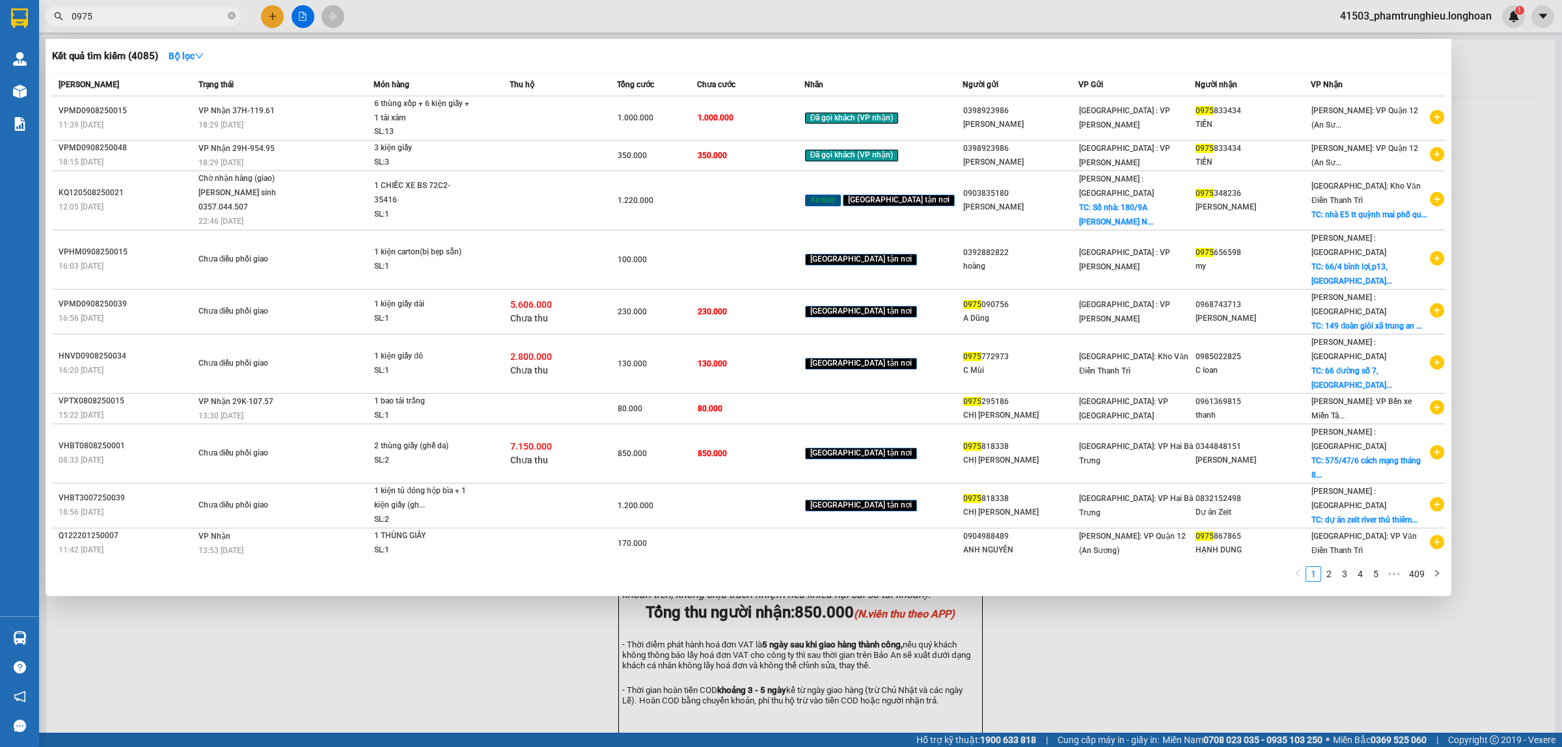
type input "09753"
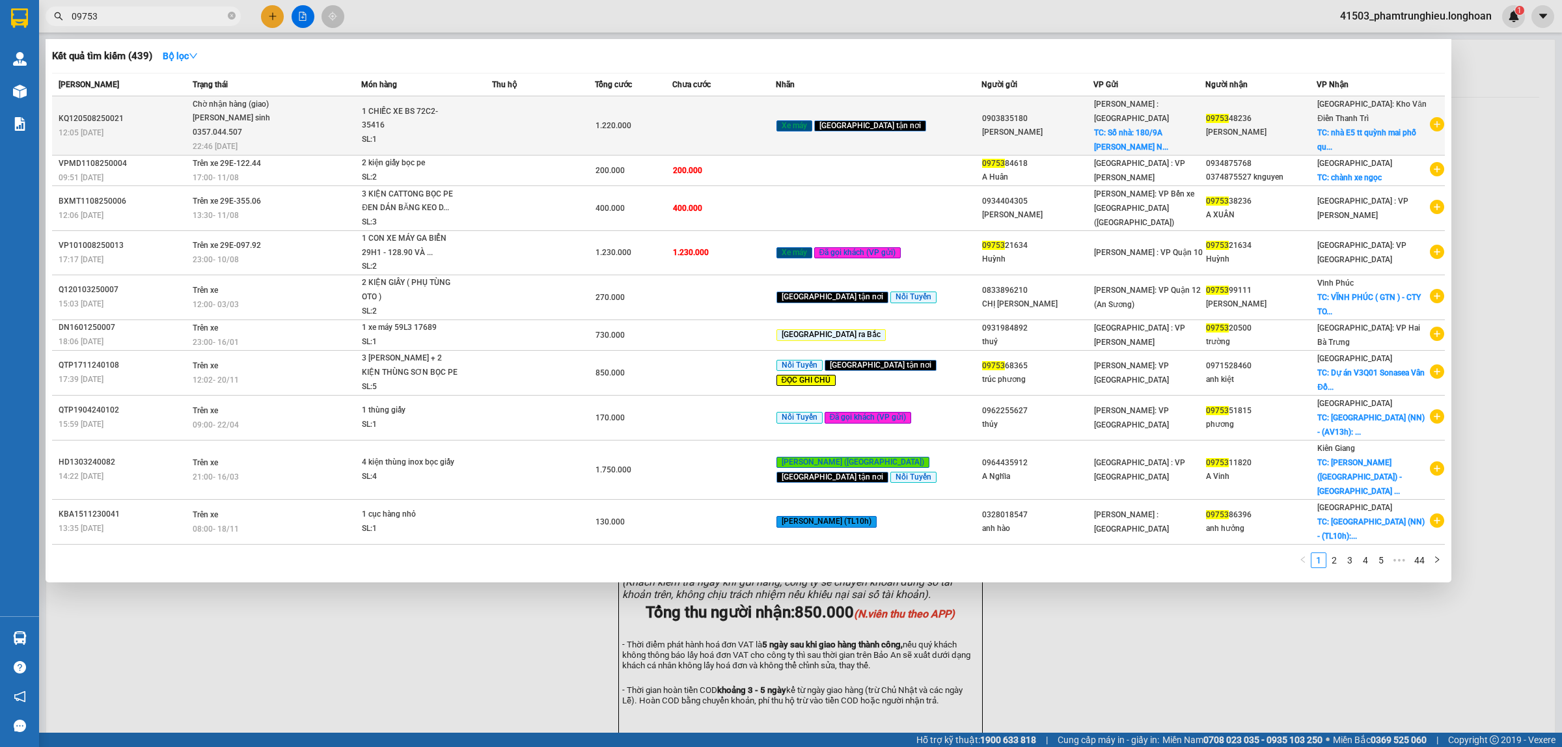
click at [360, 118] on span "Chờ nhận hàng (giao) [PERSON_NAME] sinh 0357.044.507 22:46 [DATE]" at bounding box center [277, 125] width 168 height 54
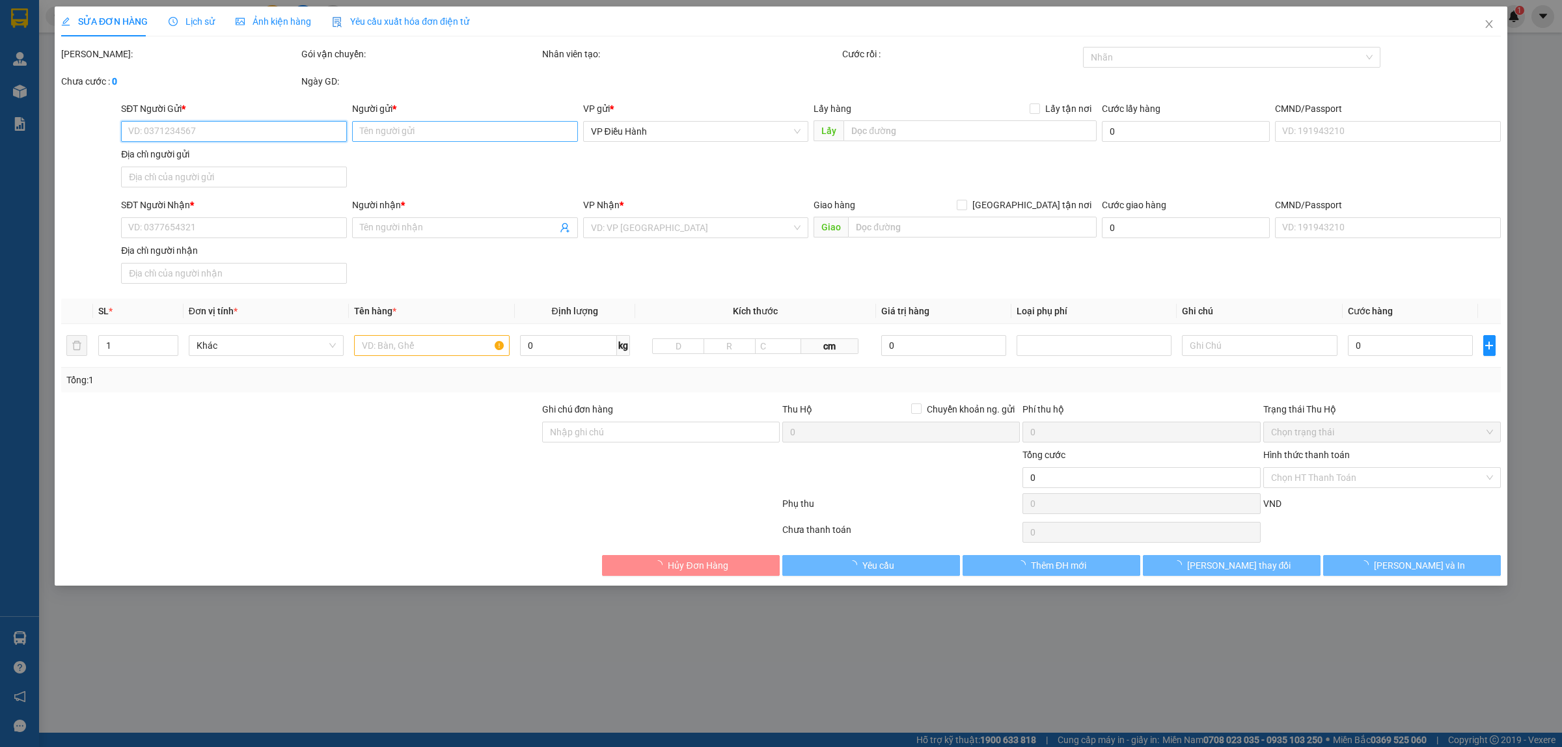
type input "0903835180"
type input "[PERSON_NAME]"
checkbox input "true"
type input "Số nhà: [STREET_ADDRESS][PERSON_NAME]"
type input "0975348236"
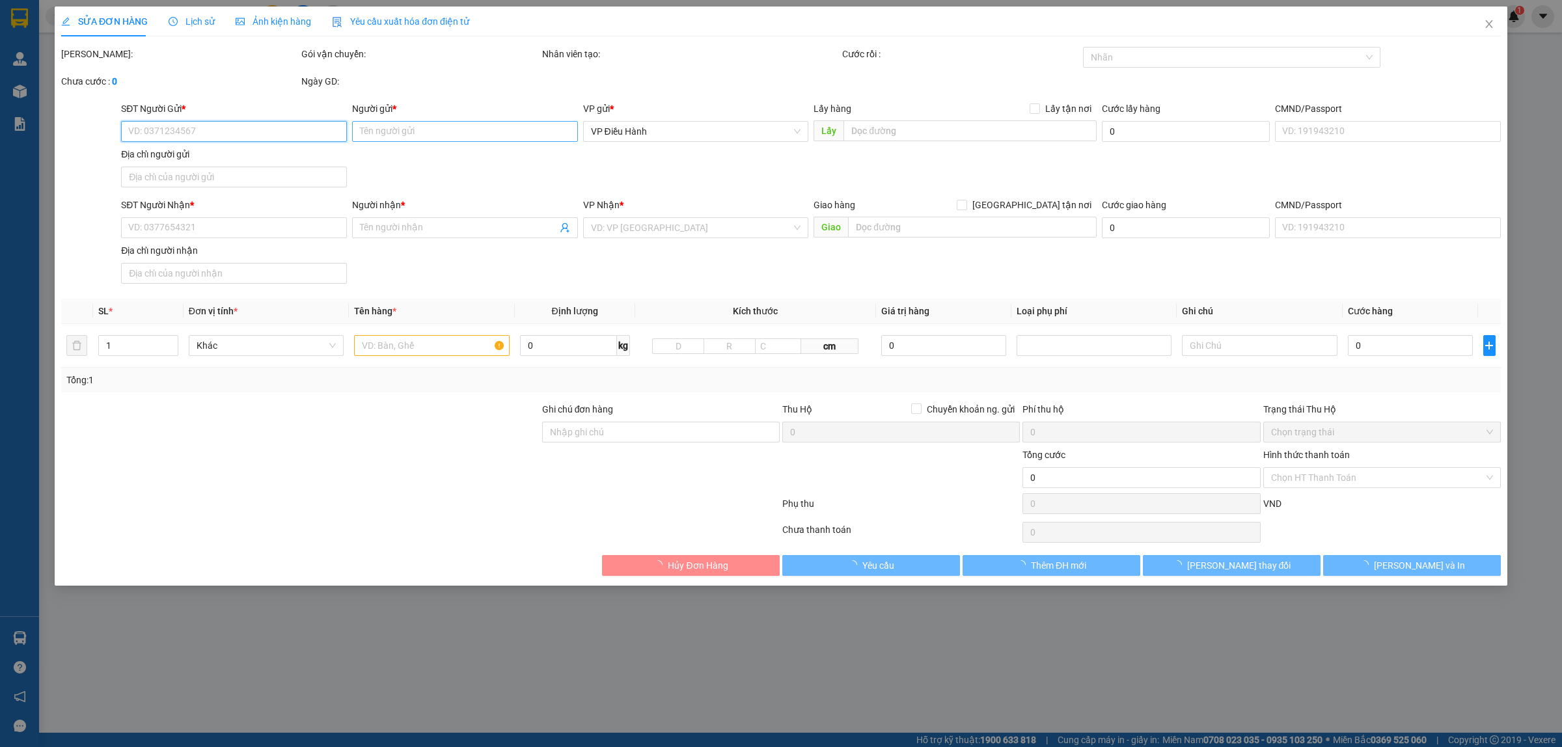
type input "[PERSON_NAME]"
checkbox input "true"
type input "nhà E5 tt quỳnh mai phố quỳnh mai bạch mai hai bà trưng"
type input "CÓ CK QUẤN TAY LÁI + CAVET ĐỂ COP"
type input "1.220.000"
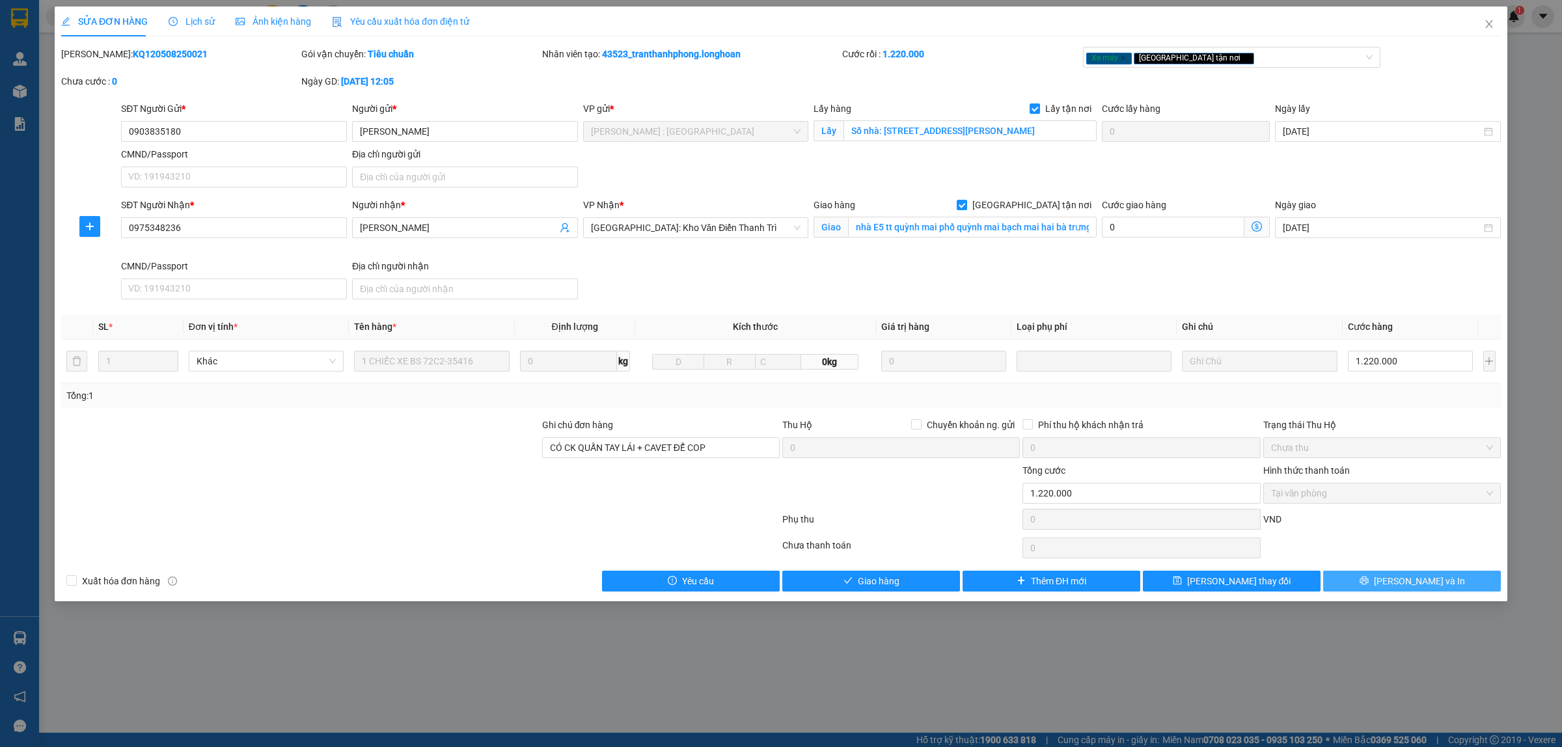
click at [1368, 585] on icon "printer" at bounding box center [1363, 580] width 9 height 9
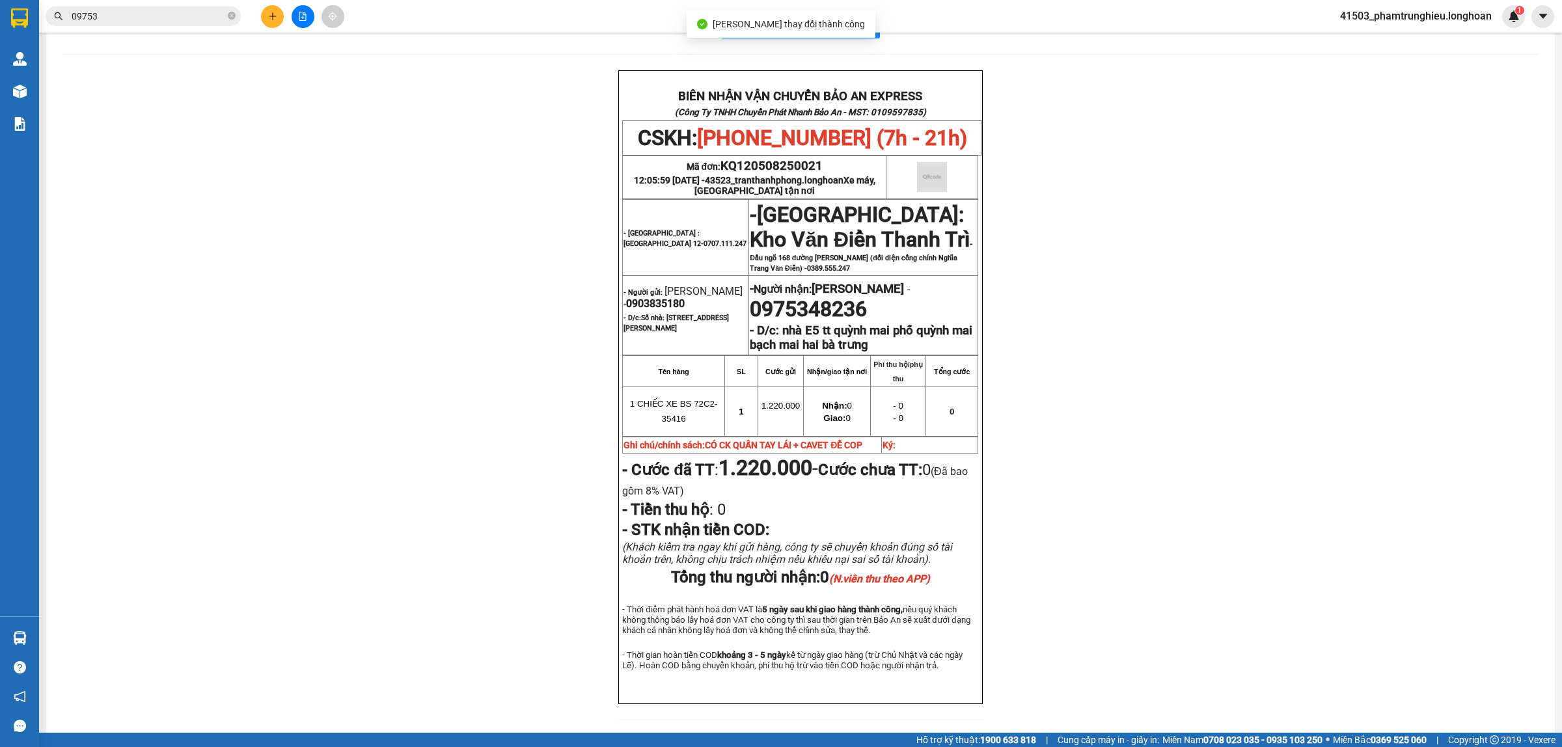
scroll to position [81, 0]
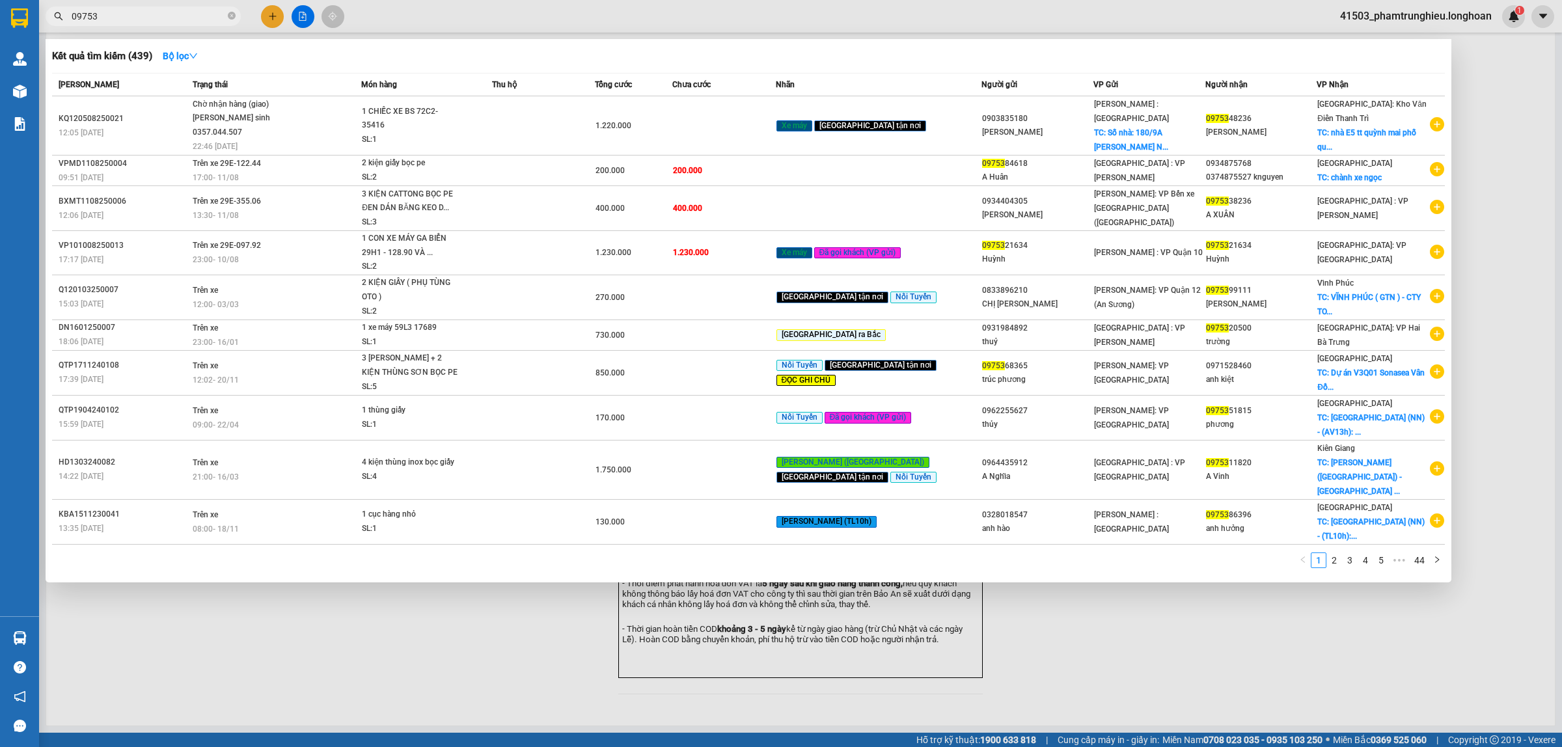
click at [174, 11] on input "09753" at bounding box center [149, 16] width 154 height 14
paste input "387595235"
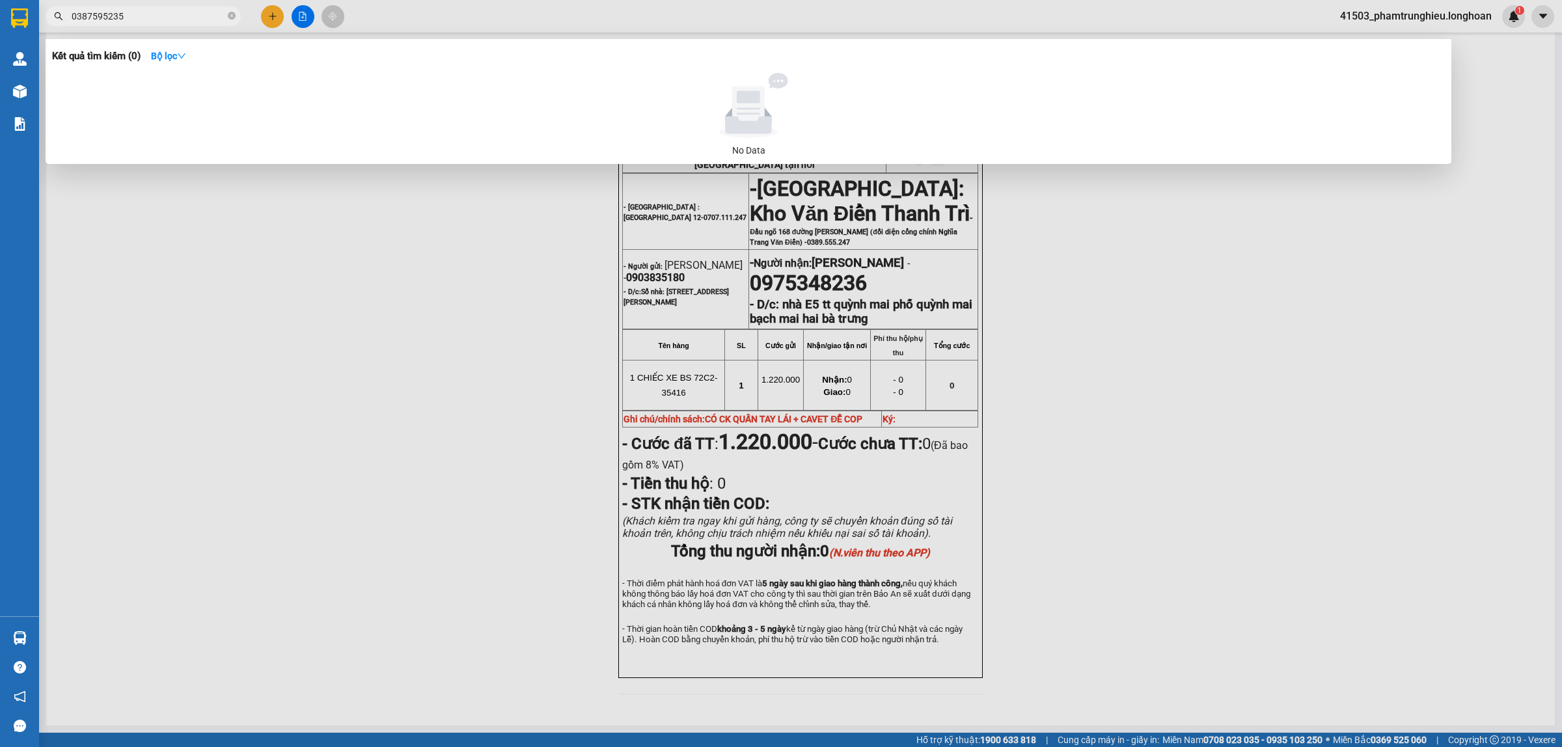
click at [153, 17] on input "0387595235" at bounding box center [149, 16] width 154 height 14
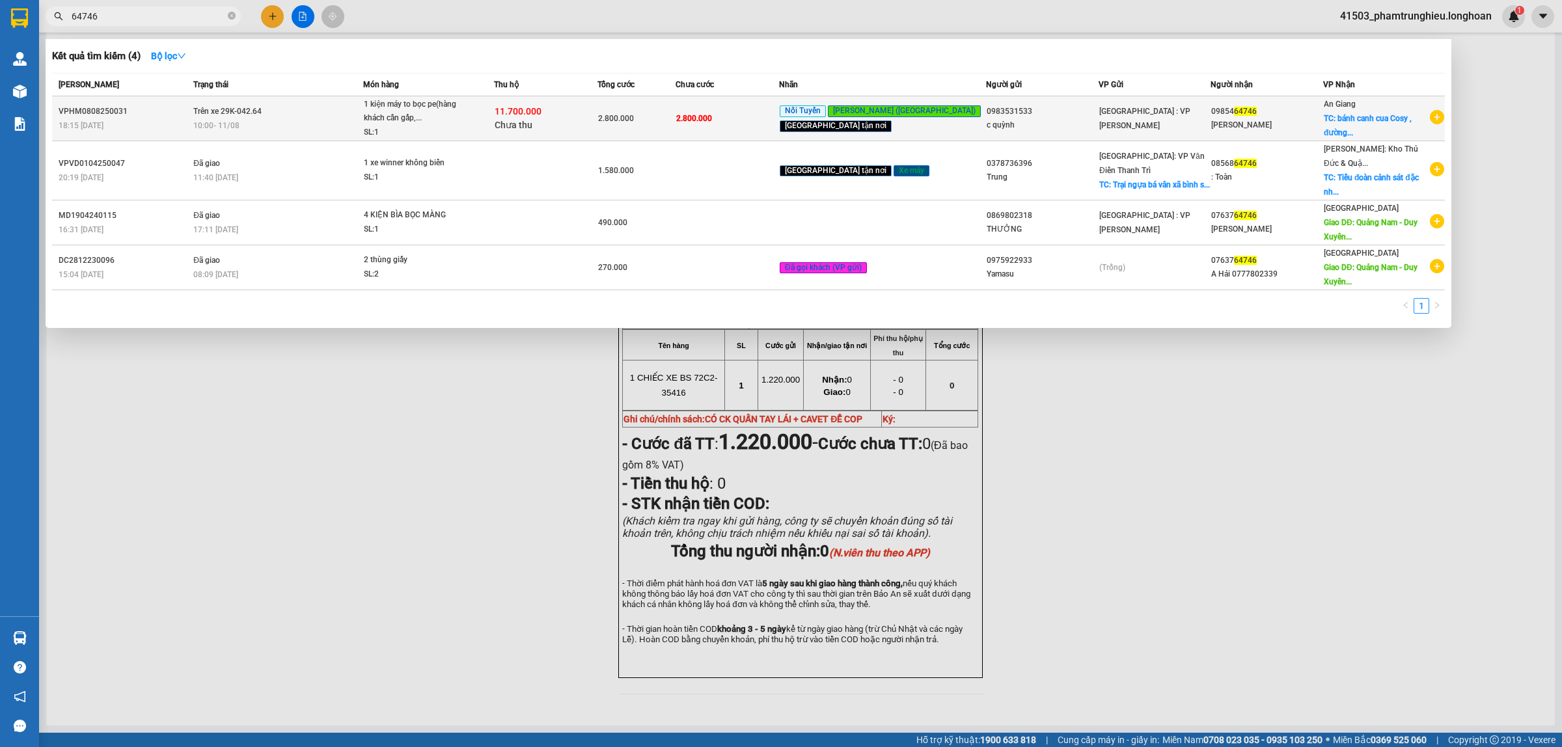
type input "64746"
click at [310, 121] on div "10:00 [DATE]" at bounding box center [277, 125] width 169 height 14
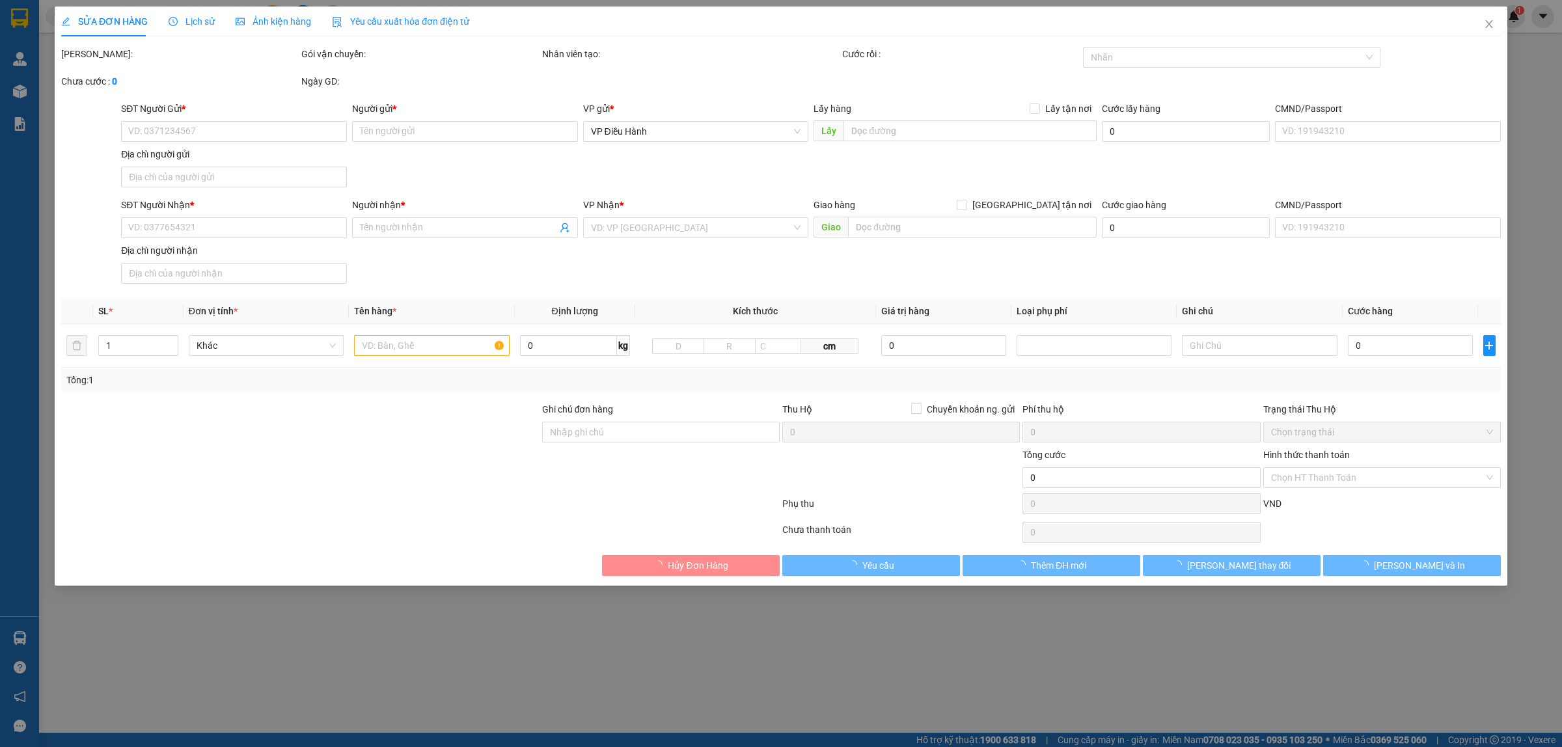
type input "0983531533"
type input "c quỳnh"
type input "0985464746"
type input "[PERSON_NAME]"
checkbox input "true"
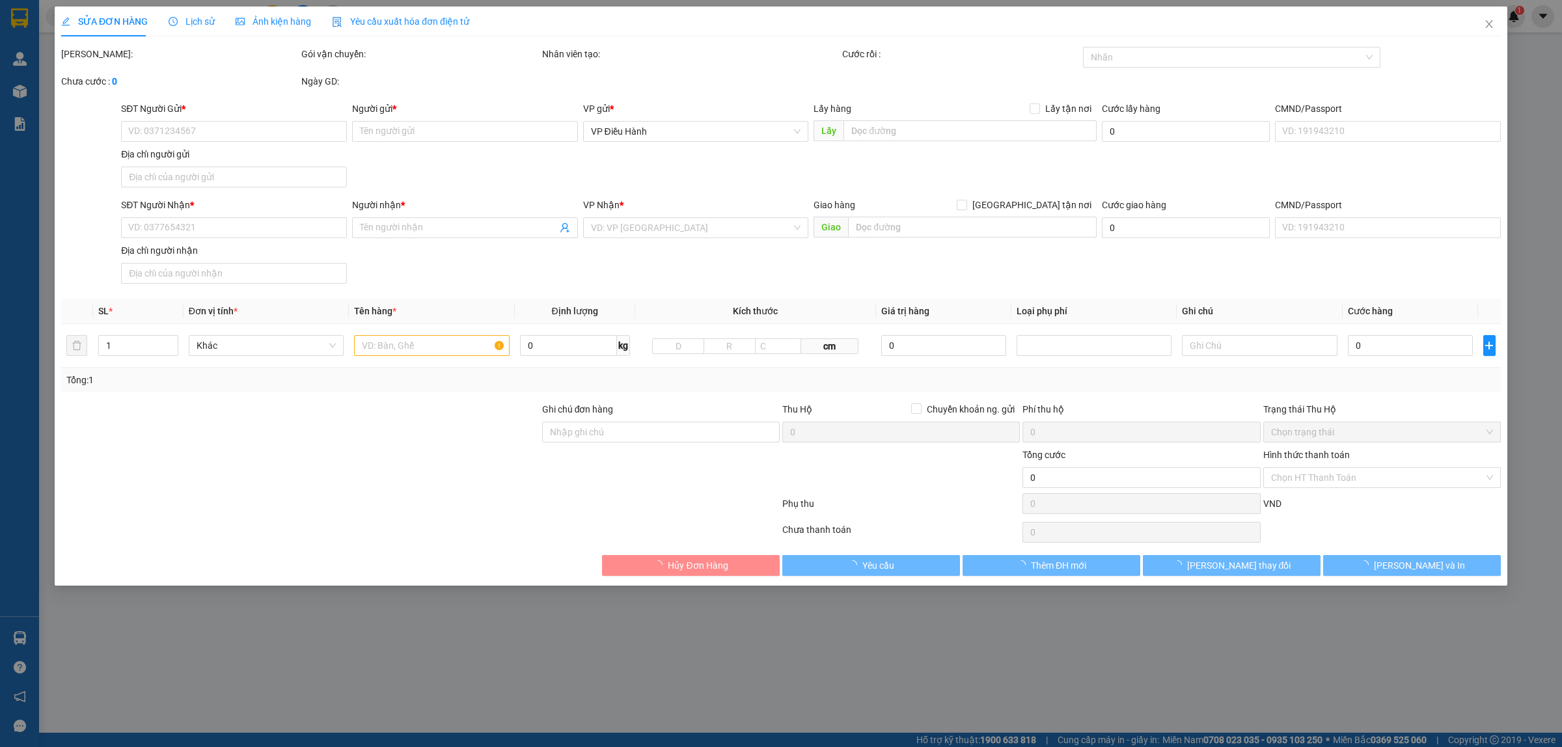
type input "bánh canh cua Cosy , đường tỉnh lộ 941, xã [GEOGRAPHIC_DATA] (xéo điện máy xanh…"
type input "nhận nguyên kiện,giao nguyên kiện,bể vỡ k đền"
type input "2.800.000"
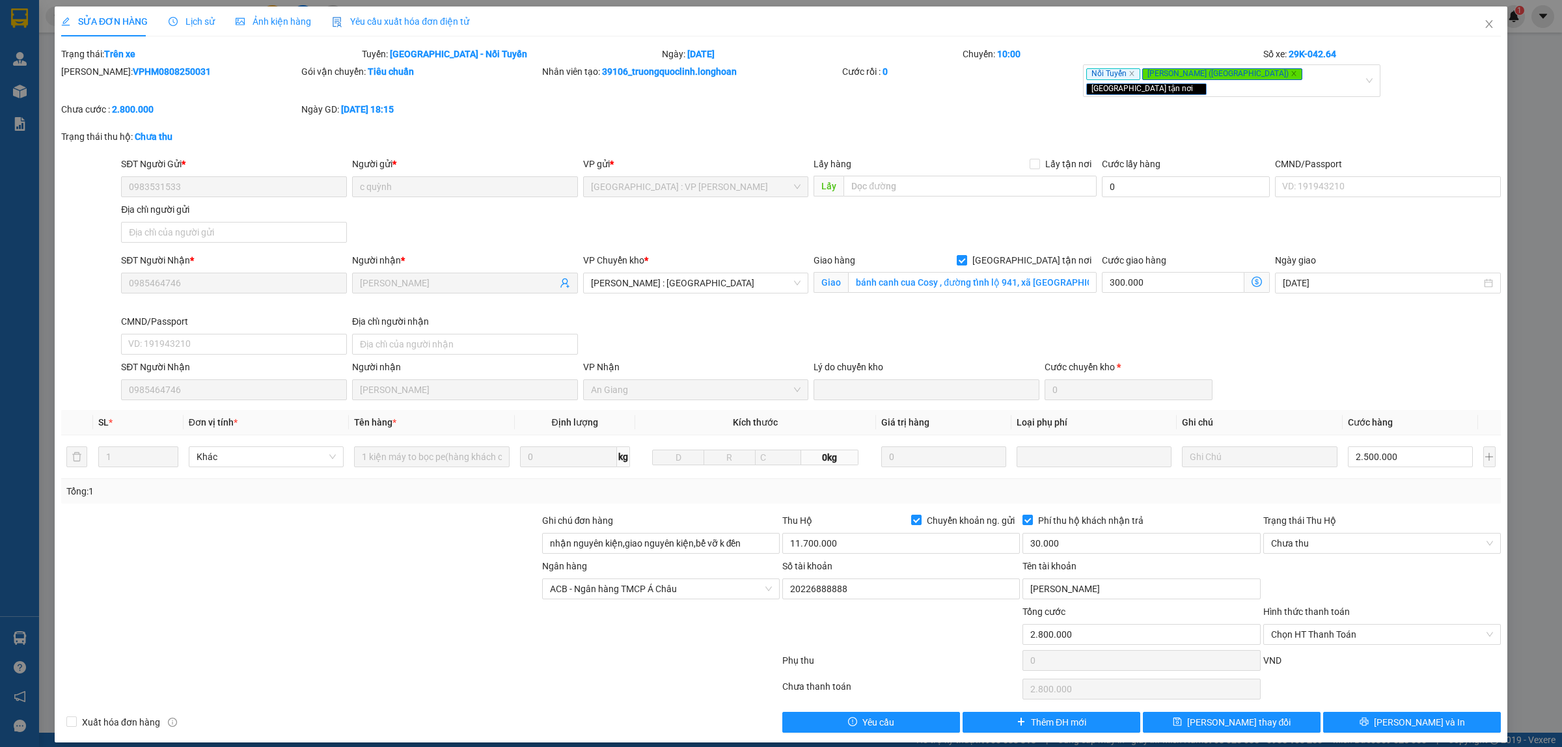
click at [177, 21] on span "Lịch sử" at bounding box center [192, 21] width 46 height 10
